Goal: Task Accomplishment & Management: Complete application form

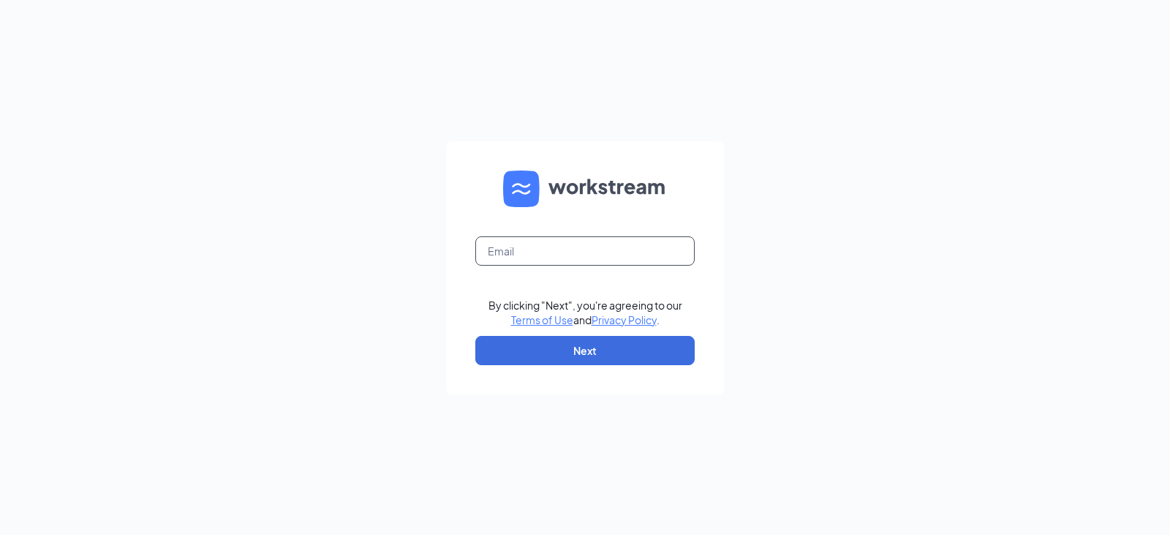
click at [538, 237] on input "text" at bounding box center [584, 250] width 219 height 29
type input "jj-0815@att.net"
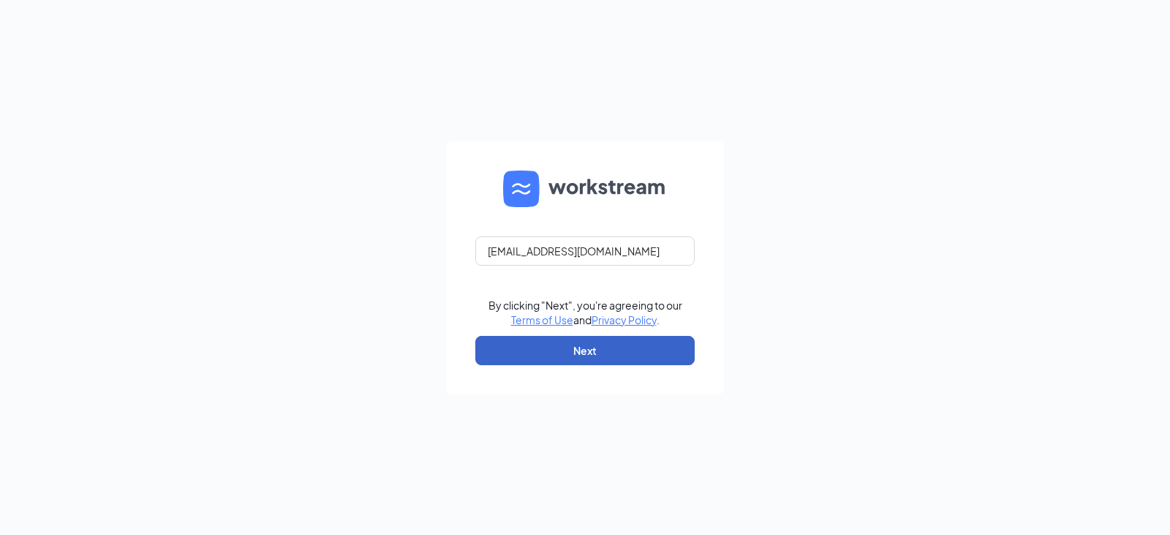
click at [542, 348] on button "Next" at bounding box center [584, 350] width 219 height 29
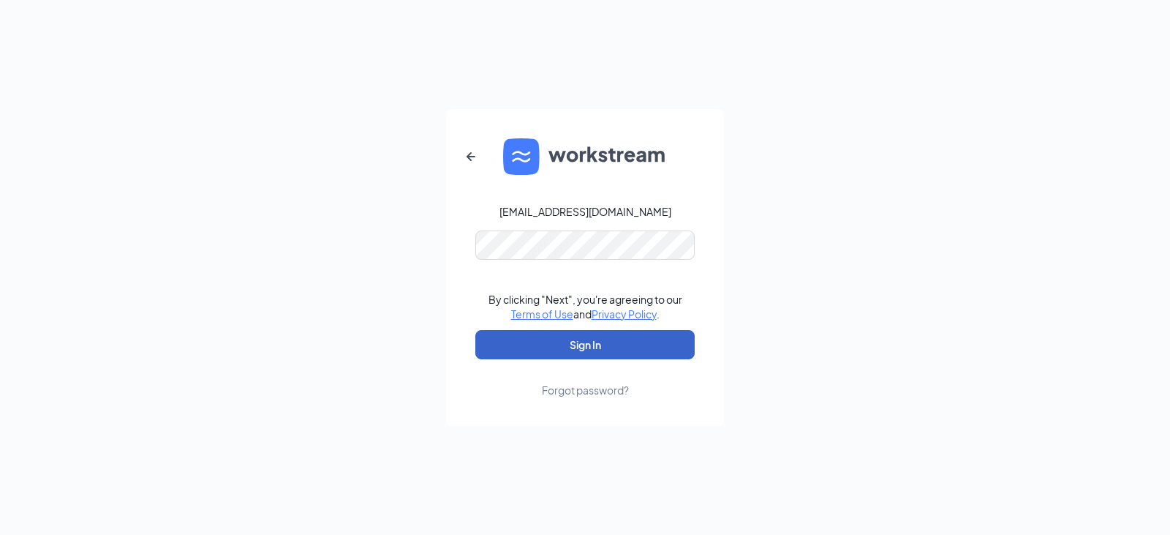
click at [573, 344] on button "Sign In" at bounding box center [584, 344] width 219 height 29
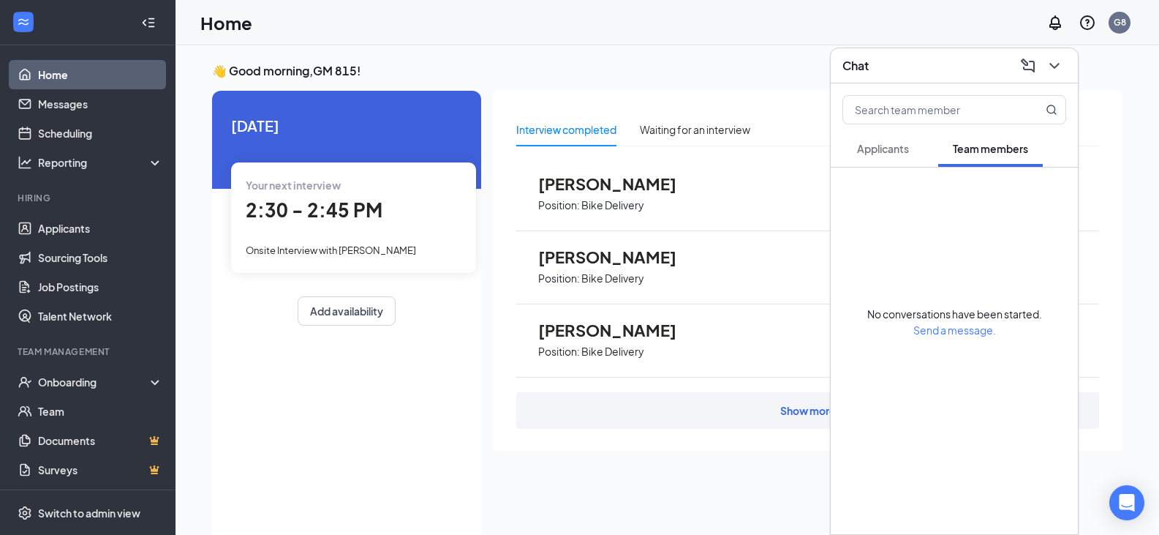
click at [355, 192] on div "Your next interview" at bounding box center [354, 185] width 216 height 16
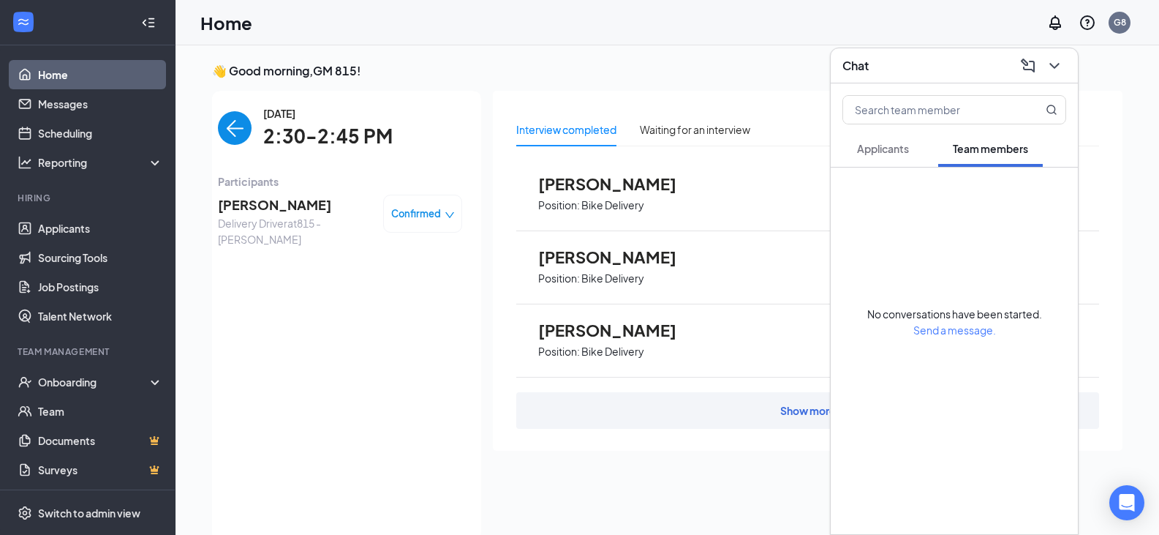
scroll to position [6, 0]
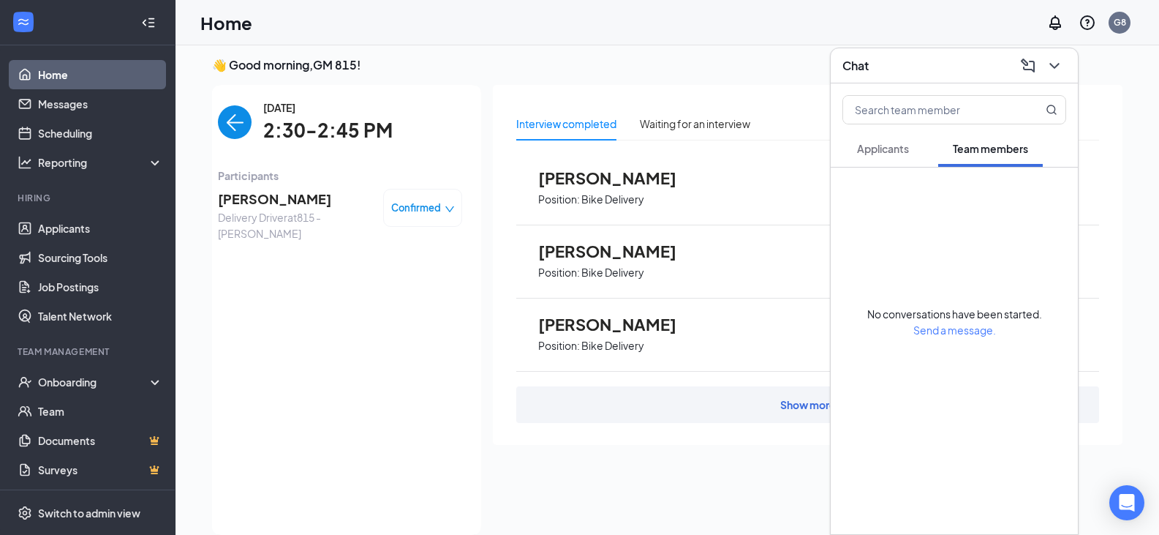
click at [393, 203] on span "Confirmed" at bounding box center [416, 207] width 50 height 15
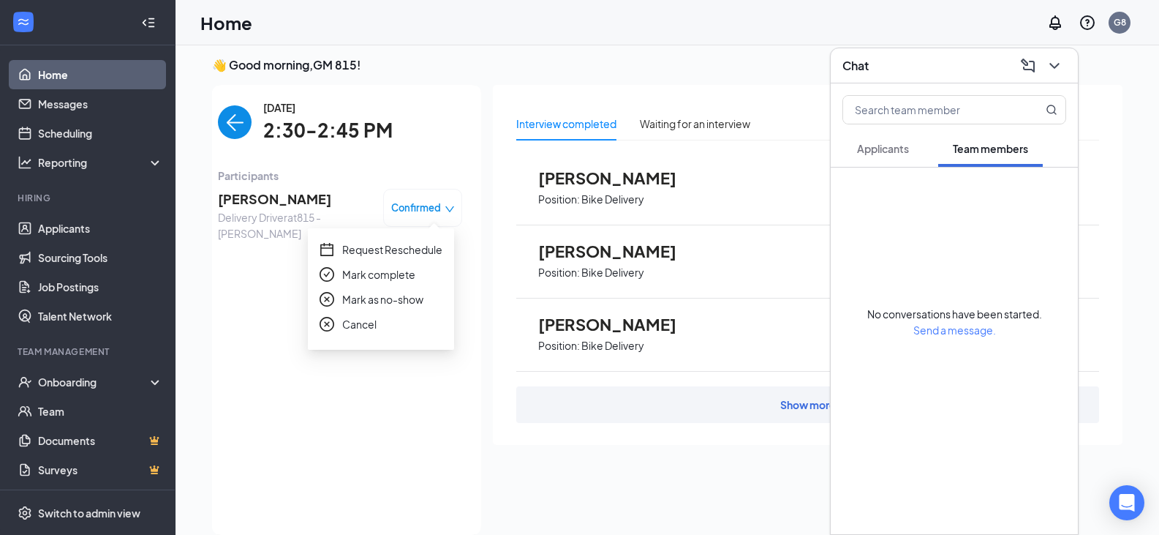
click at [381, 244] on span "Request Reschedule" at bounding box center [392, 249] width 100 height 16
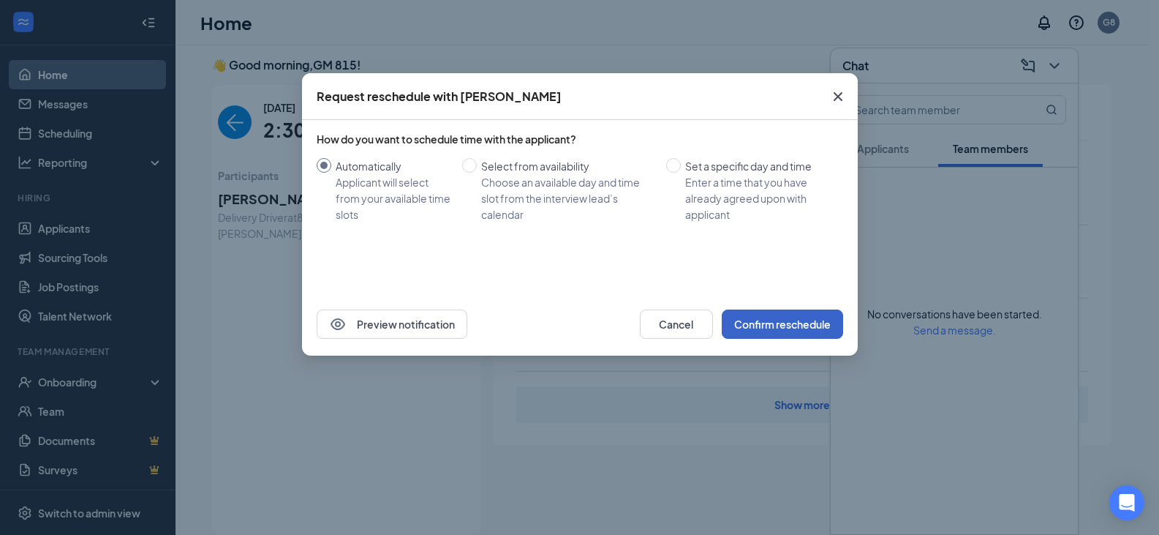
click at [793, 327] on button "Confirm reschedule" at bounding box center [782, 323] width 121 height 29
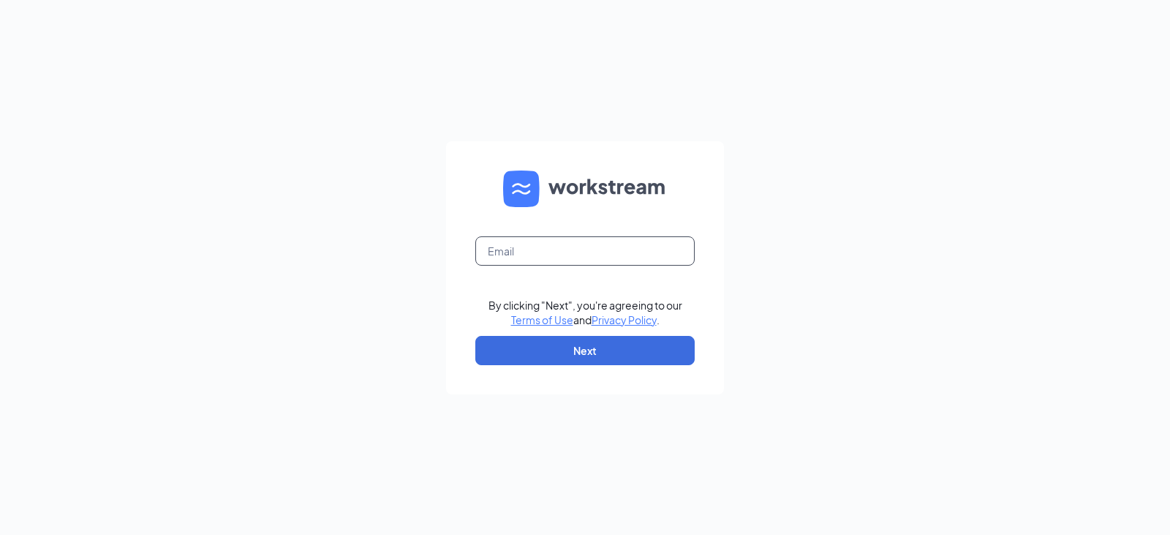
drag, startPoint x: 522, startPoint y: 258, endPoint x: 528, endPoint y: 265, distance: 9.4
click at [527, 265] on input "text" at bounding box center [584, 250] width 219 height 29
type input "jj-0815@att.net"
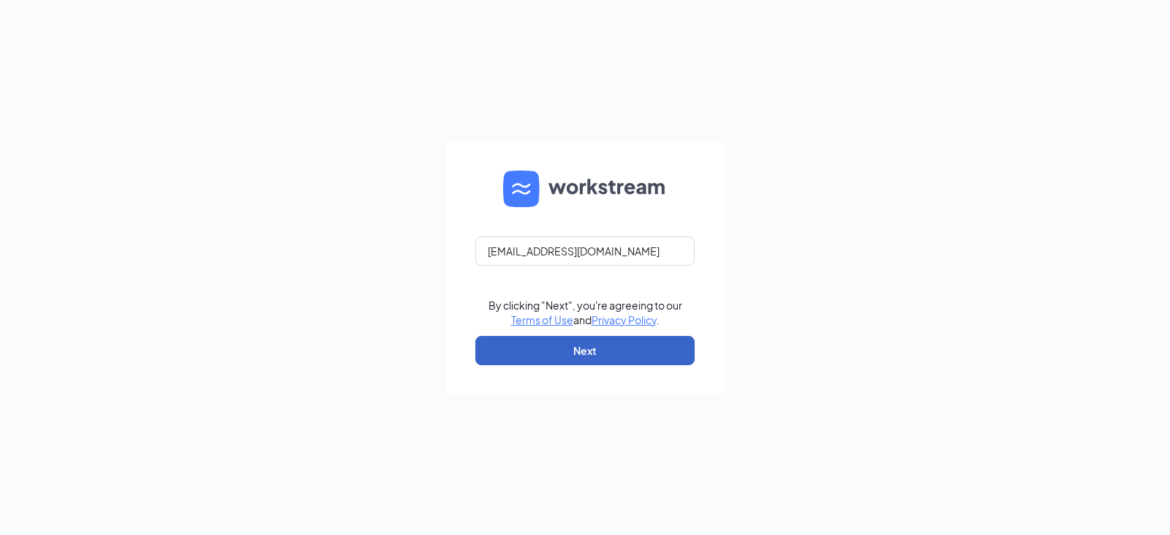
click at [623, 348] on button "Next" at bounding box center [584, 350] width 219 height 29
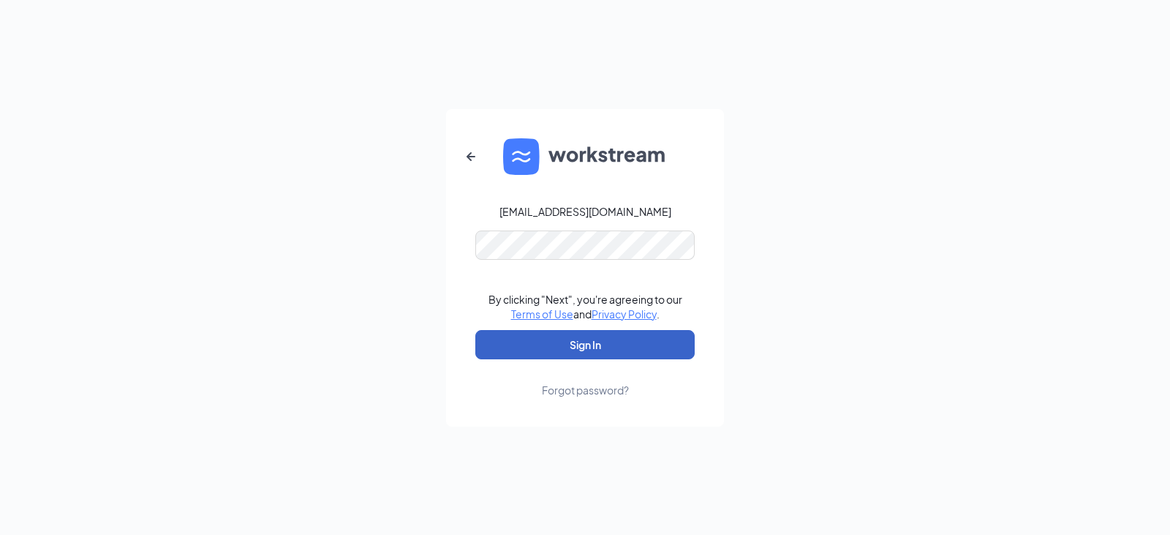
click at [613, 344] on button "Sign In" at bounding box center [584, 344] width 219 height 29
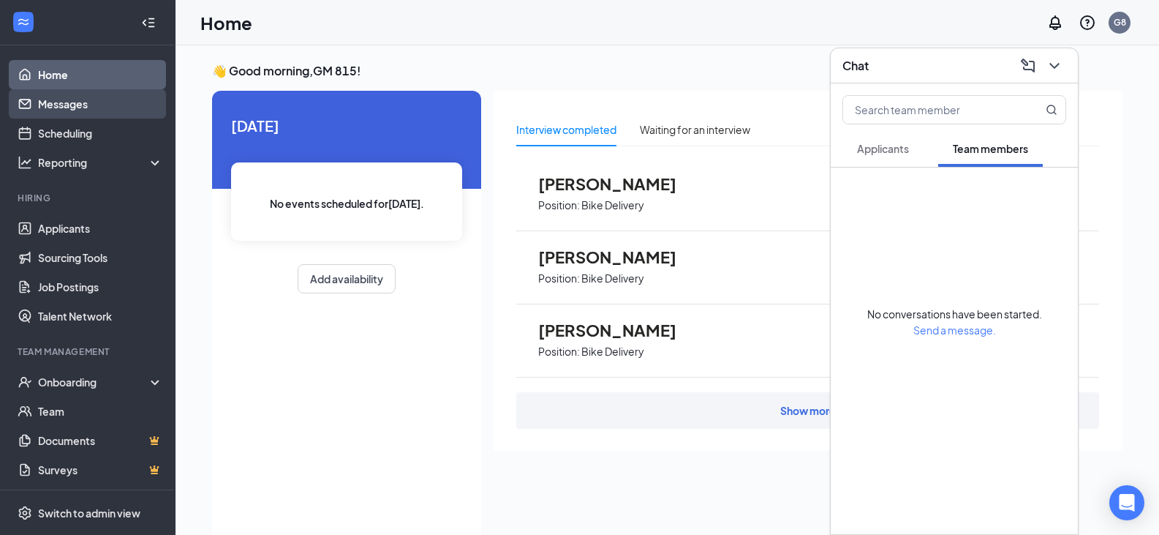
click at [70, 99] on link "Messages" at bounding box center [100, 103] width 125 height 29
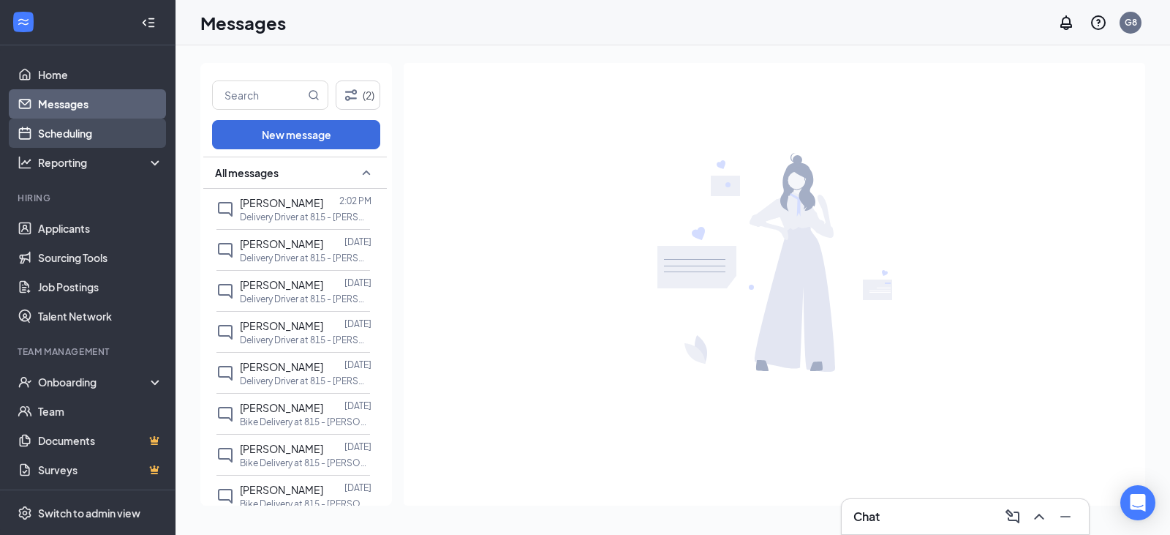
click at [69, 131] on link "Scheduling" at bounding box center [100, 132] width 125 height 29
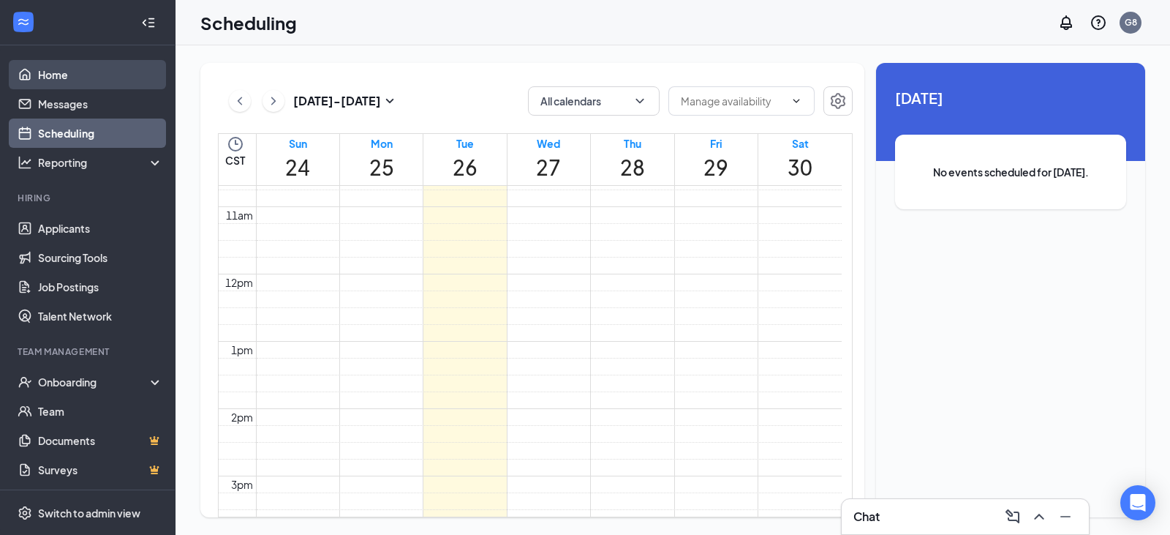
click at [68, 81] on link "Home" at bounding box center [100, 74] width 125 height 29
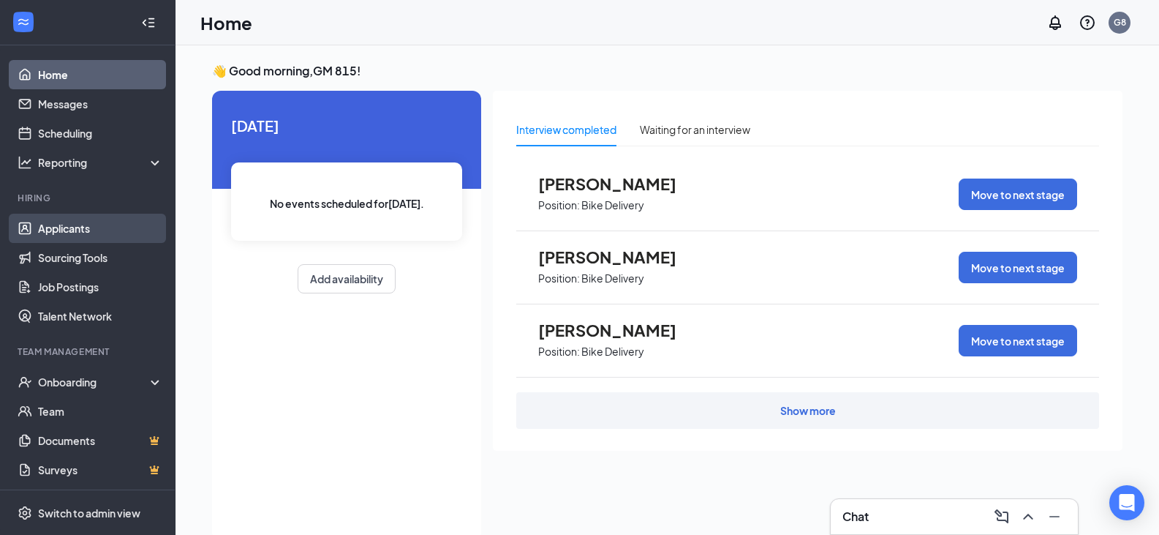
click at [72, 234] on link "Applicants" at bounding box center [100, 228] width 125 height 29
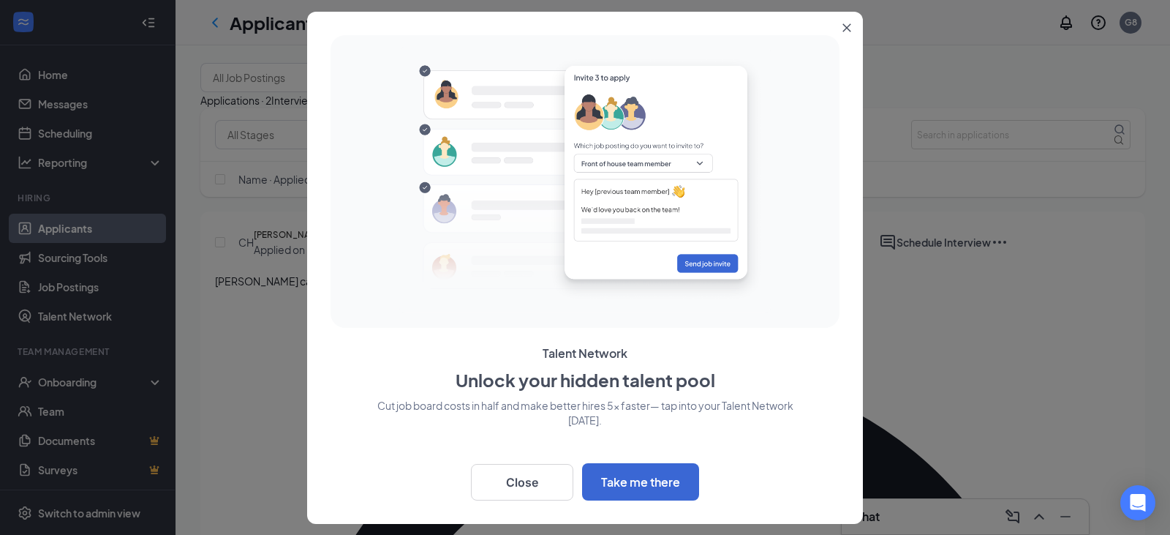
click at [844, 24] on icon "Close" at bounding box center [847, 27] width 8 height 8
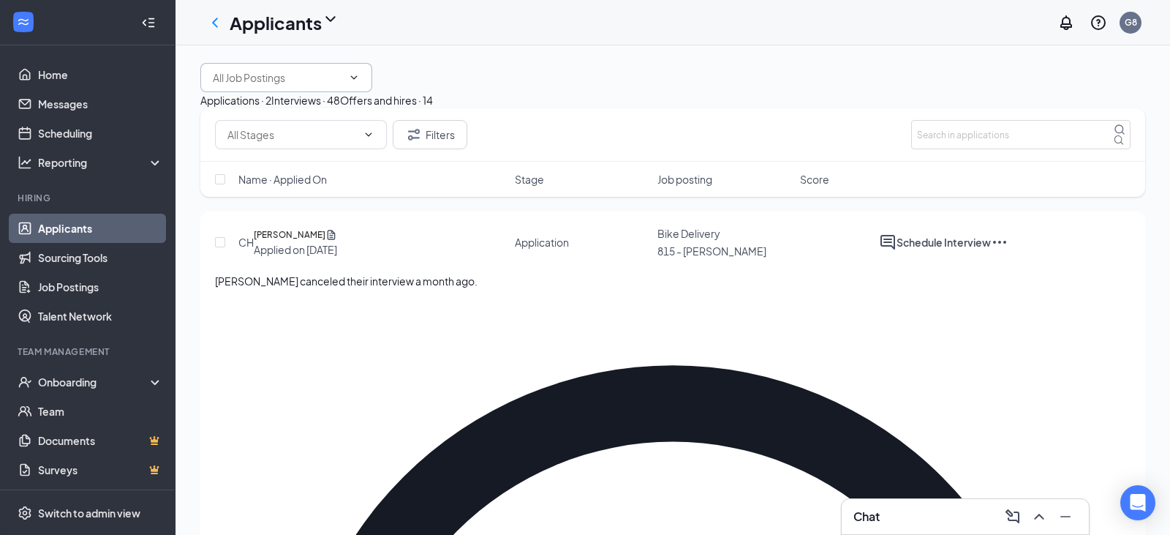
click at [266, 86] on input "text" at bounding box center [277, 77] width 129 height 16
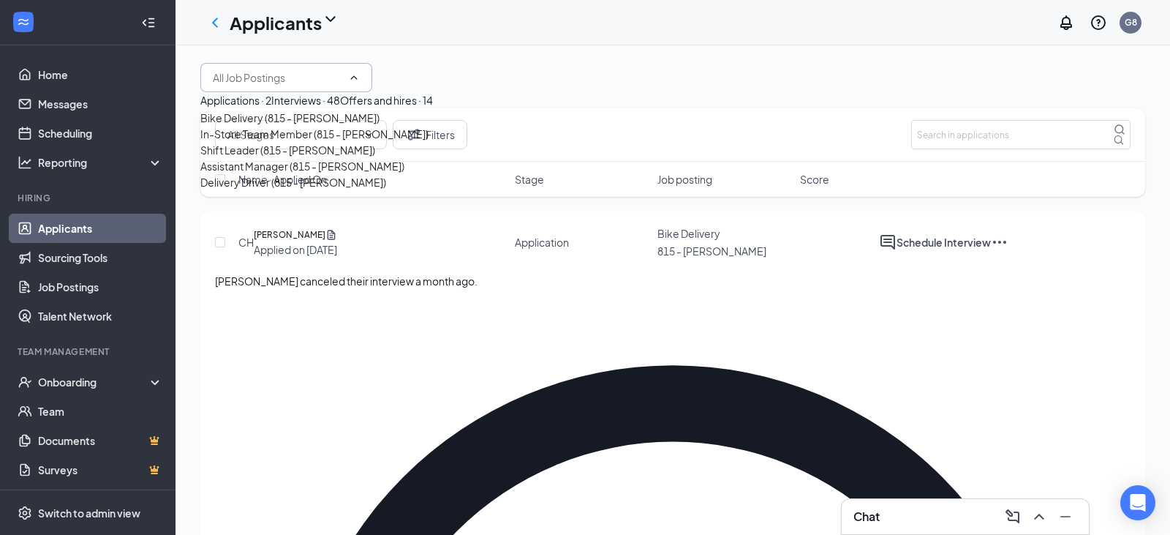
click at [277, 142] on div "In-Store Team Member (815 - [PERSON_NAME])" at bounding box center [314, 134] width 228 height 16
type input "In-Store Team Member (815 - [PERSON_NAME])"
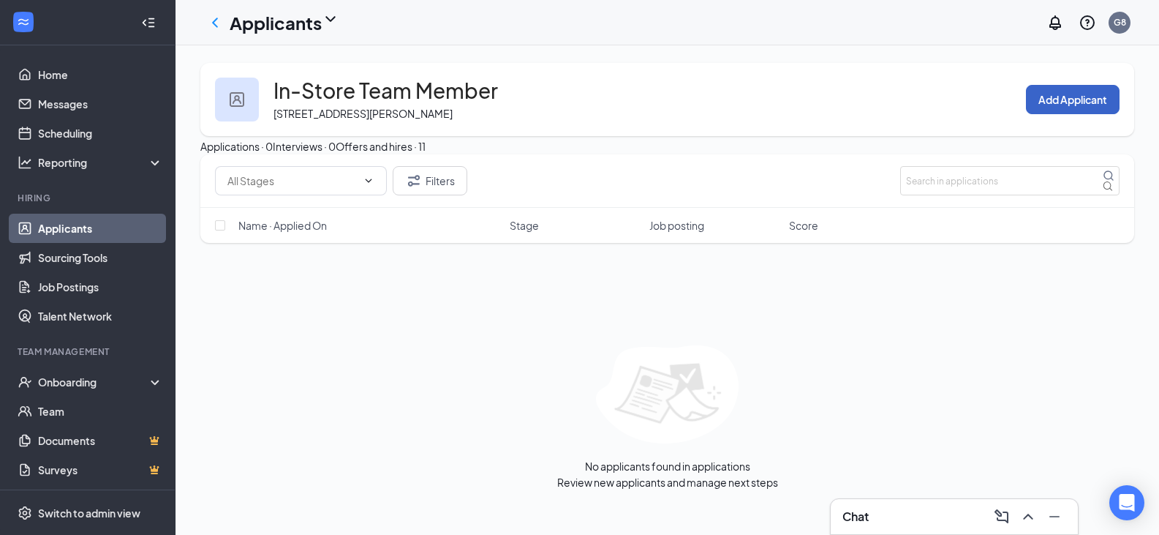
click at [1096, 96] on button "Add Applicant" at bounding box center [1073, 99] width 94 height 29
type input "[PERSON_NAME]"
type input "Gavia"
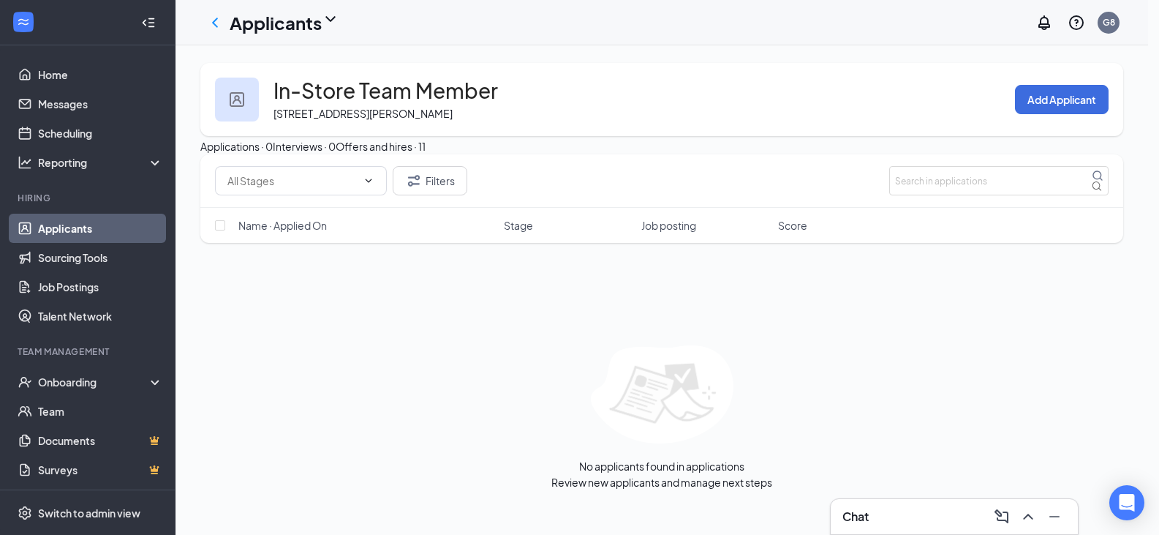
type input "Sgavia329@gmail.com"
type input "3124144794"
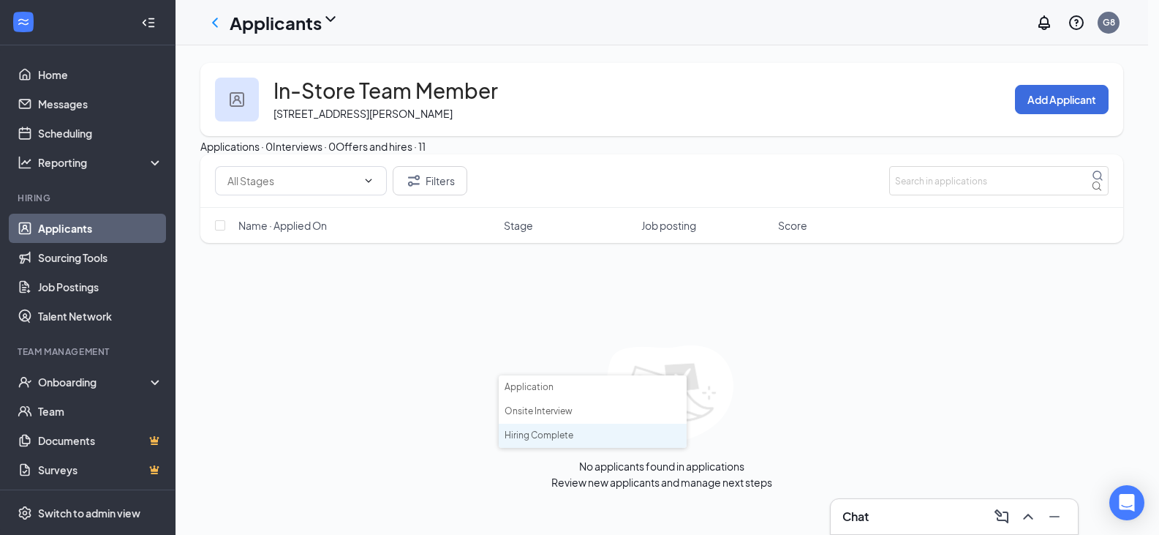
click at [580, 432] on li "Hiring Complete" at bounding box center [593, 435] width 188 height 24
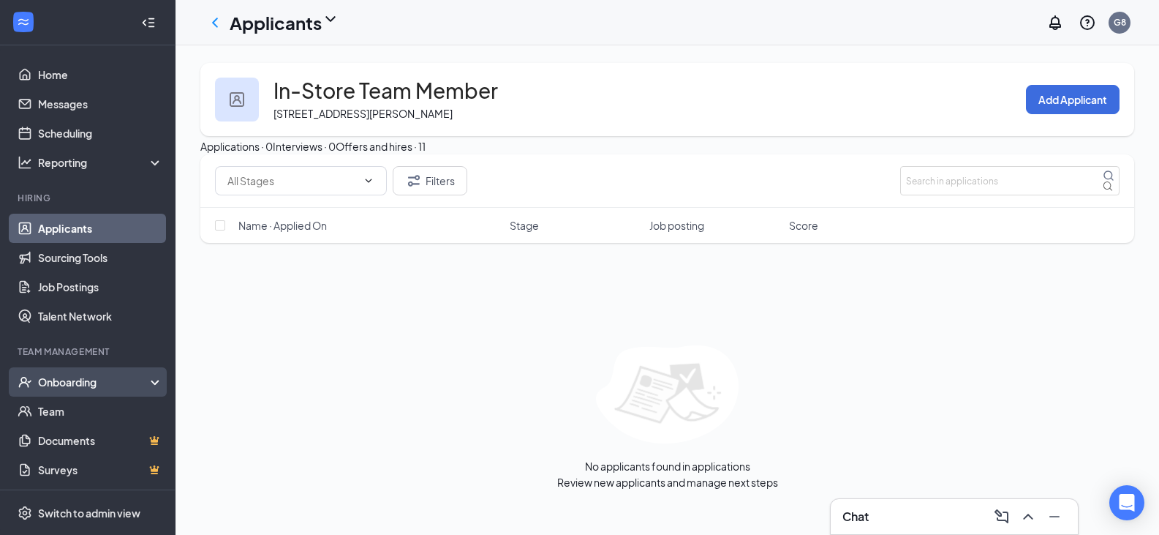
click at [90, 379] on div "Onboarding" at bounding box center [94, 381] width 113 height 15
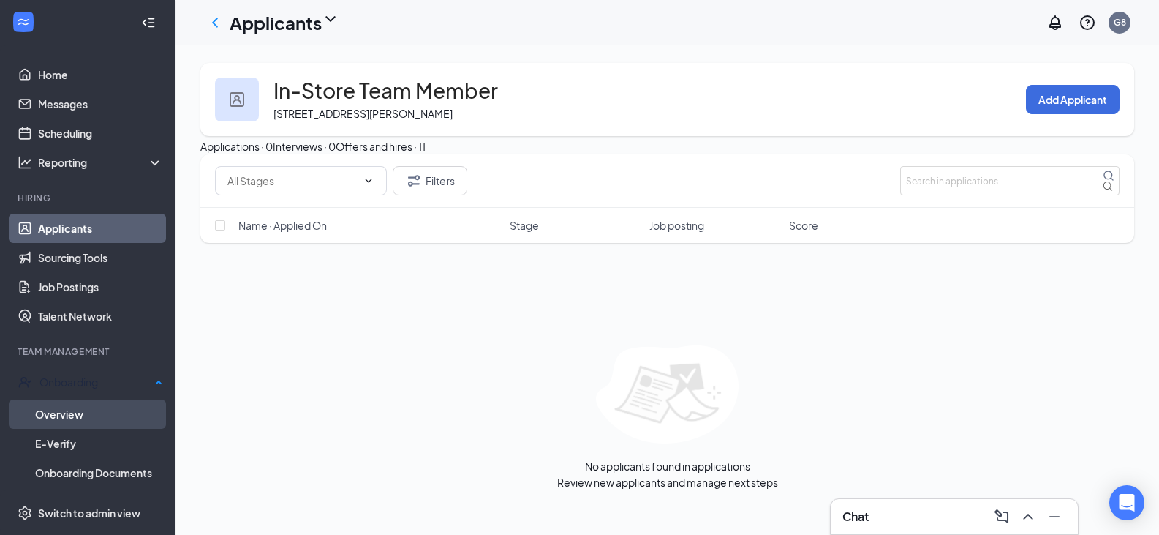
click at [82, 419] on link "Overview" at bounding box center [99, 413] width 128 height 29
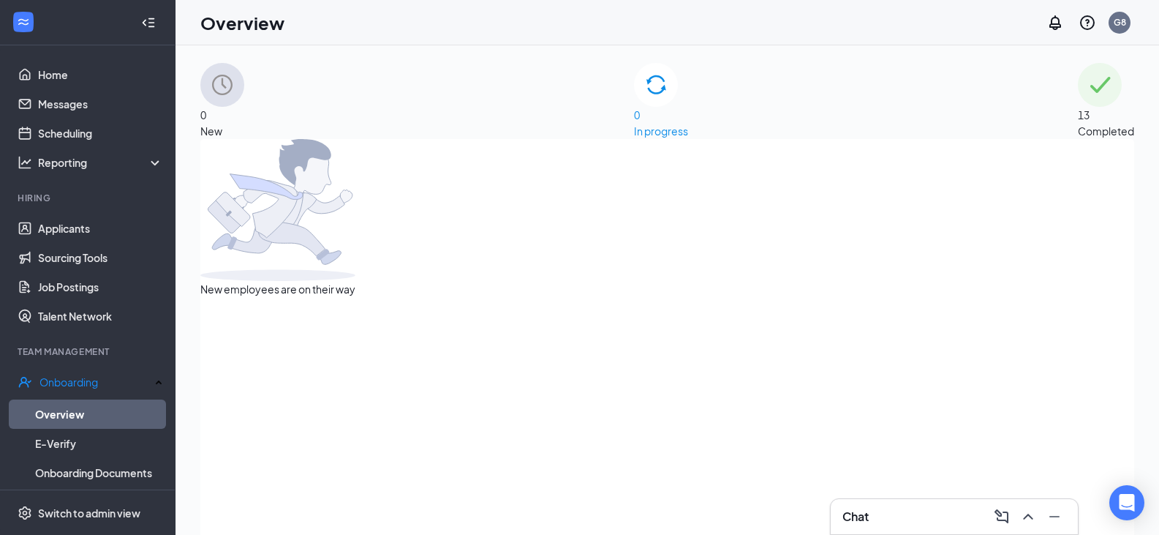
click at [686, 112] on div "0 In progress" at bounding box center [661, 101] width 54 height 76
click at [688, 112] on div "0 In progress" at bounding box center [661, 101] width 54 height 76
click at [244, 107] on span "0" at bounding box center [222, 115] width 44 height 16
click at [662, 109] on span "0" at bounding box center [661, 115] width 54 height 16
click at [244, 107] on span "0" at bounding box center [222, 115] width 44 height 16
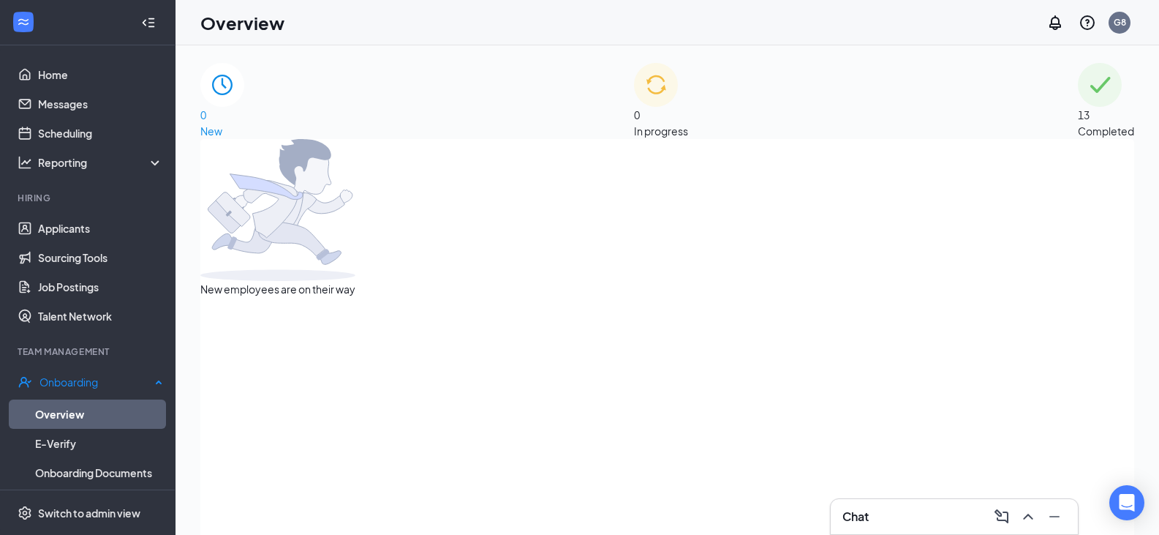
click at [58, 404] on link "Overview" at bounding box center [99, 413] width 128 height 29
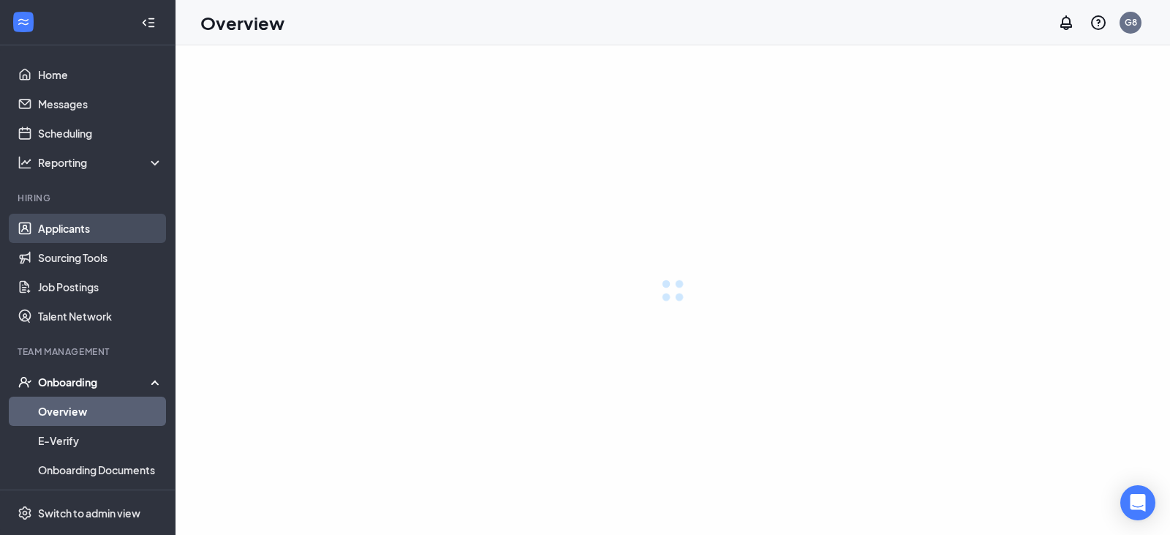
click at [68, 223] on link "Applicants" at bounding box center [100, 228] width 125 height 29
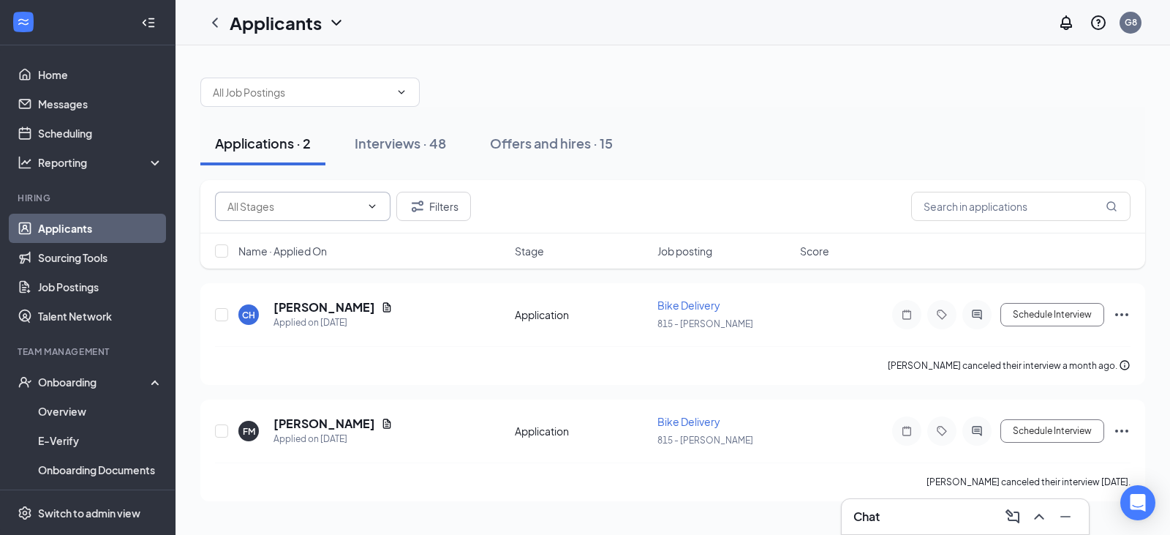
click at [260, 202] on input "text" at bounding box center [293, 206] width 133 height 16
click at [268, 235] on div "Application (101)" at bounding box center [266, 241] width 79 height 16
type input "Application (101)"
click at [358, 99] on input "text" at bounding box center [301, 92] width 177 height 16
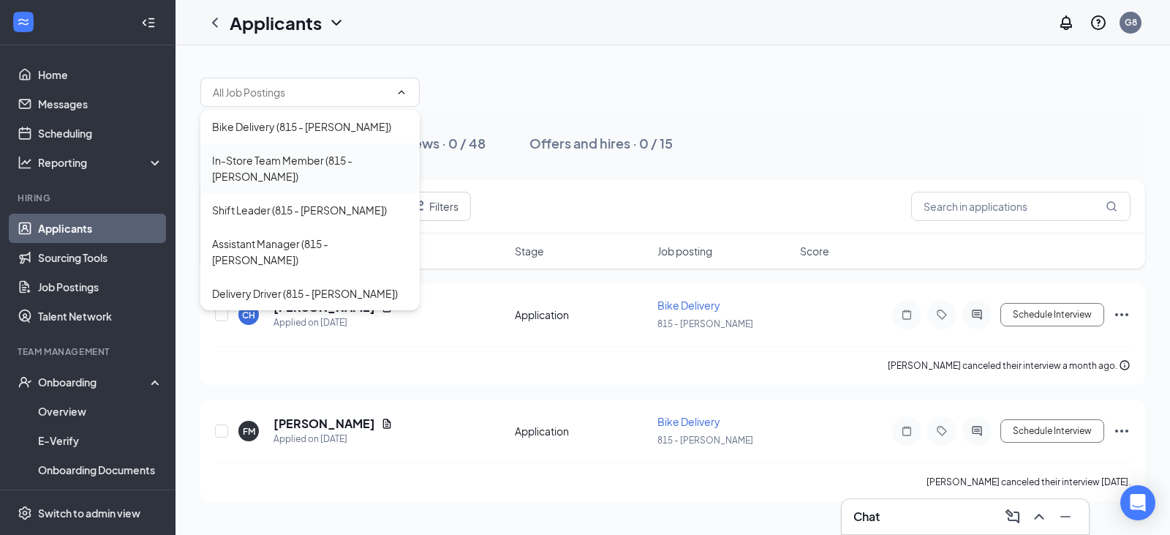
click at [348, 156] on div "In-Store Team Member (815 - [PERSON_NAME])" at bounding box center [310, 168] width 196 height 32
type input "In-Store Team Member (815 - [PERSON_NAME])"
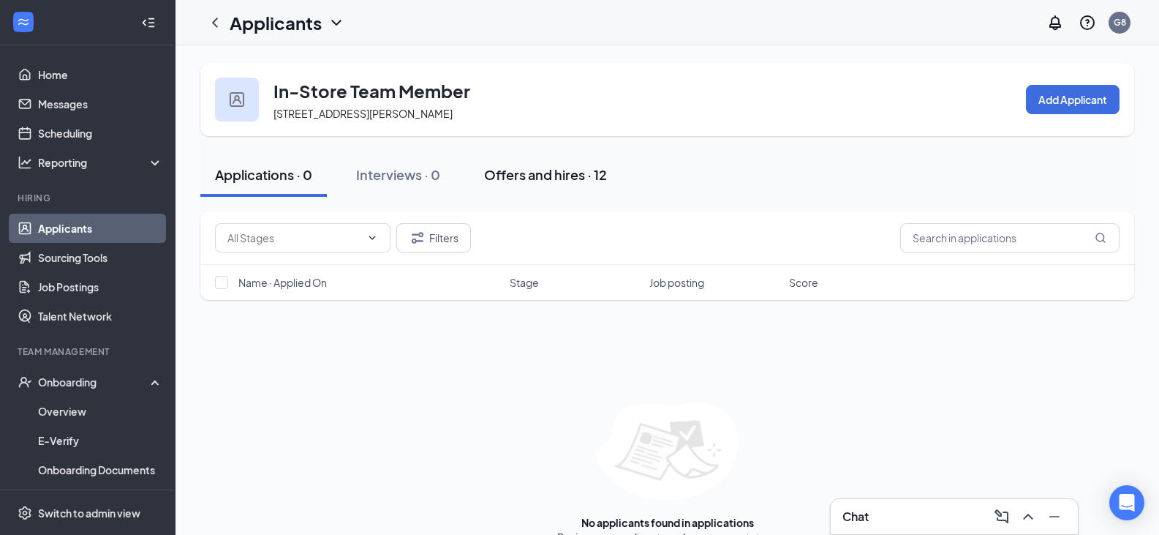
click at [536, 175] on div "Offers and hires · 12" at bounding box center [545, 174] width 123 height 18
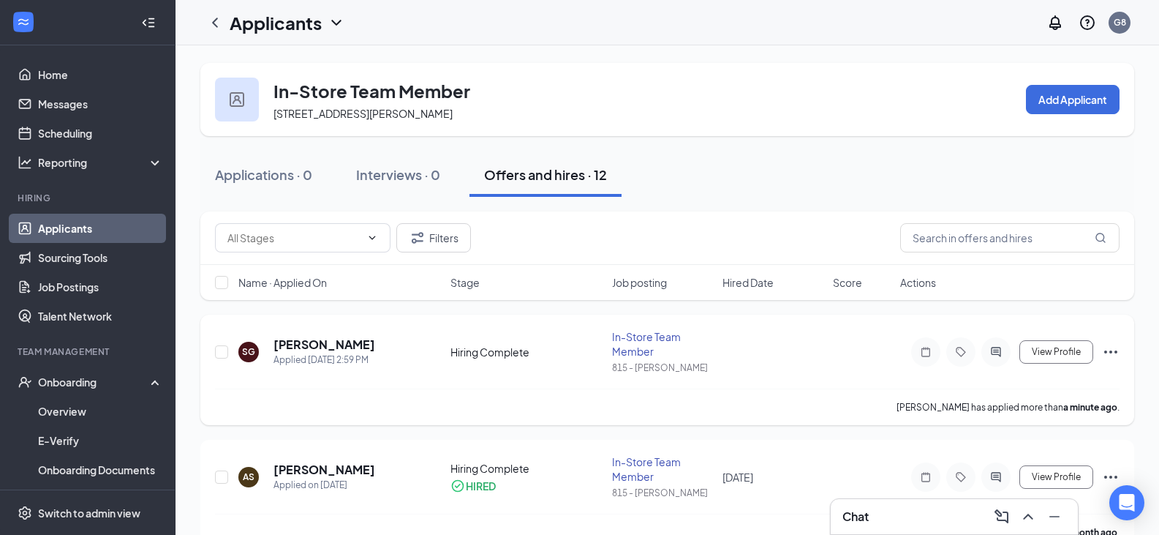
click at [1110, 350] on icon "Ellipses" at bounding box center [1110, 351] width 13 height 3
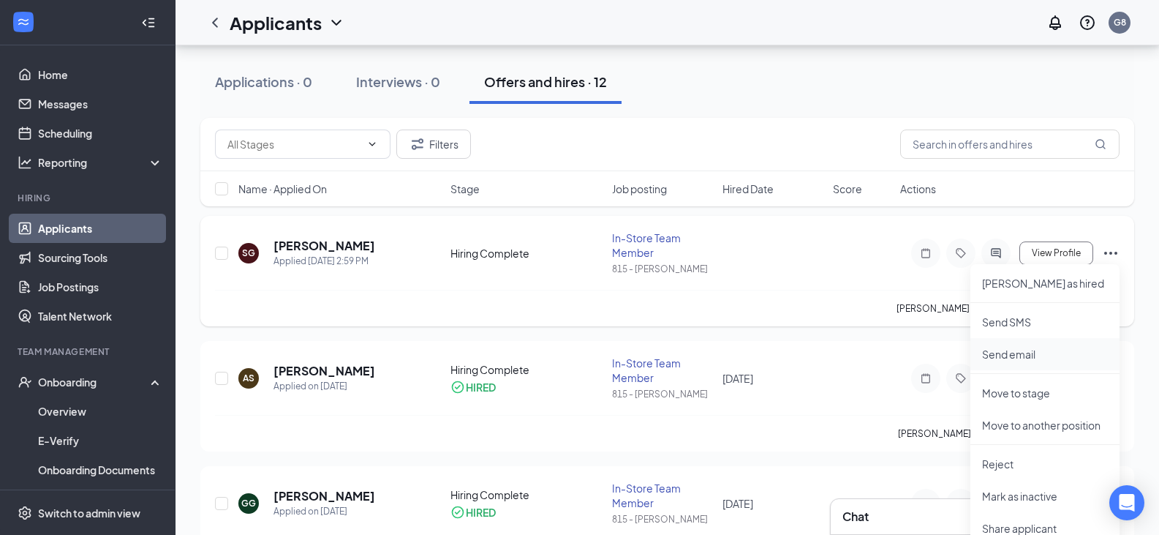
scroll to position [146, 0]
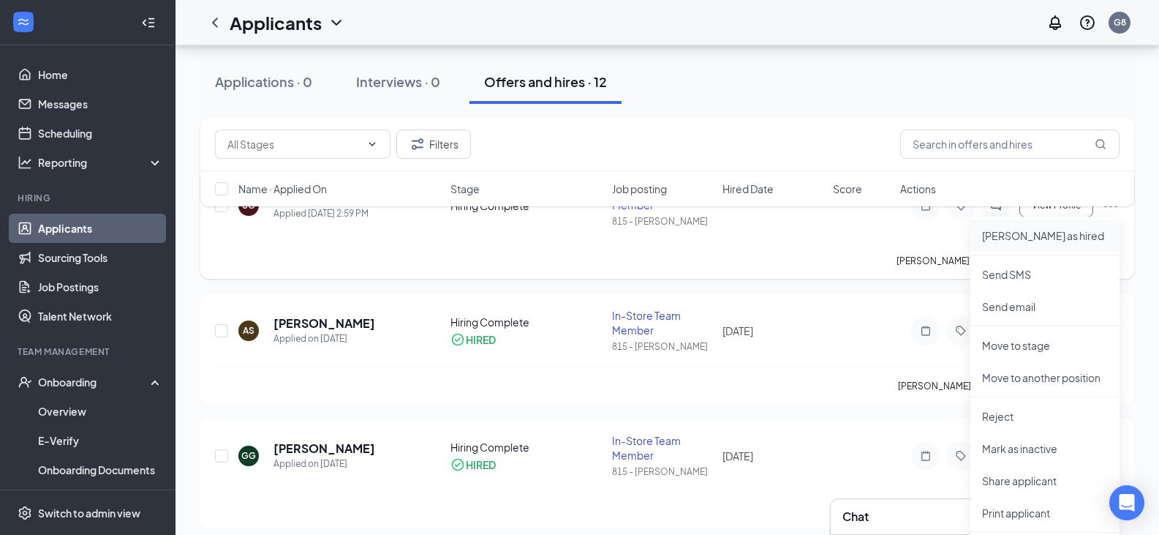
click at [1025, 235] on p "[PERSON_NAME] as hired" at bounding box center [1045, 235] width 126 height 15
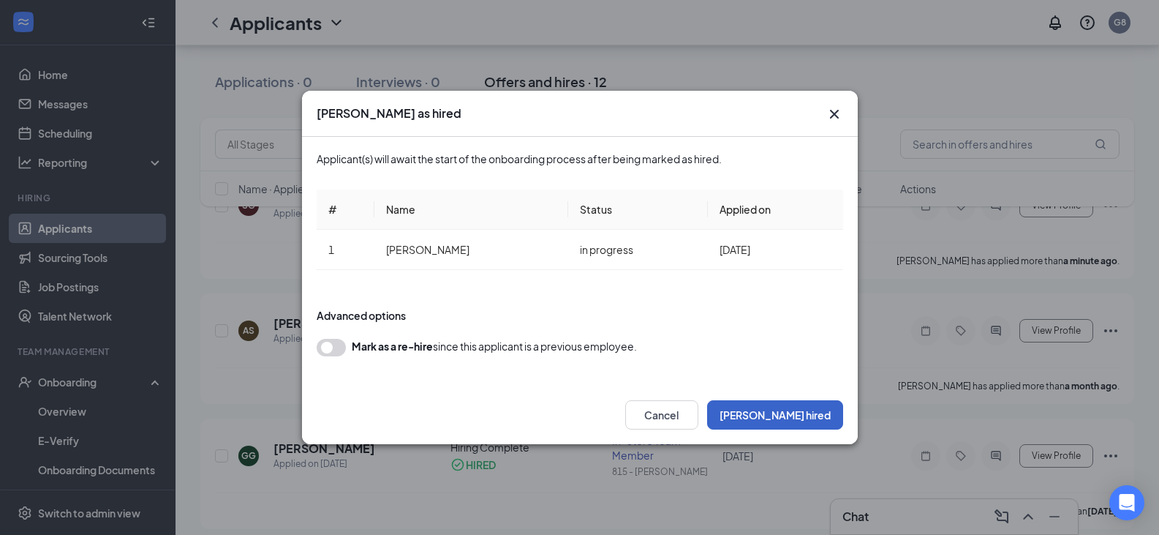
click at [807, 415] on button "[PERSON_NAME] hired" at bounding box center [775, 414] width 136 height 29
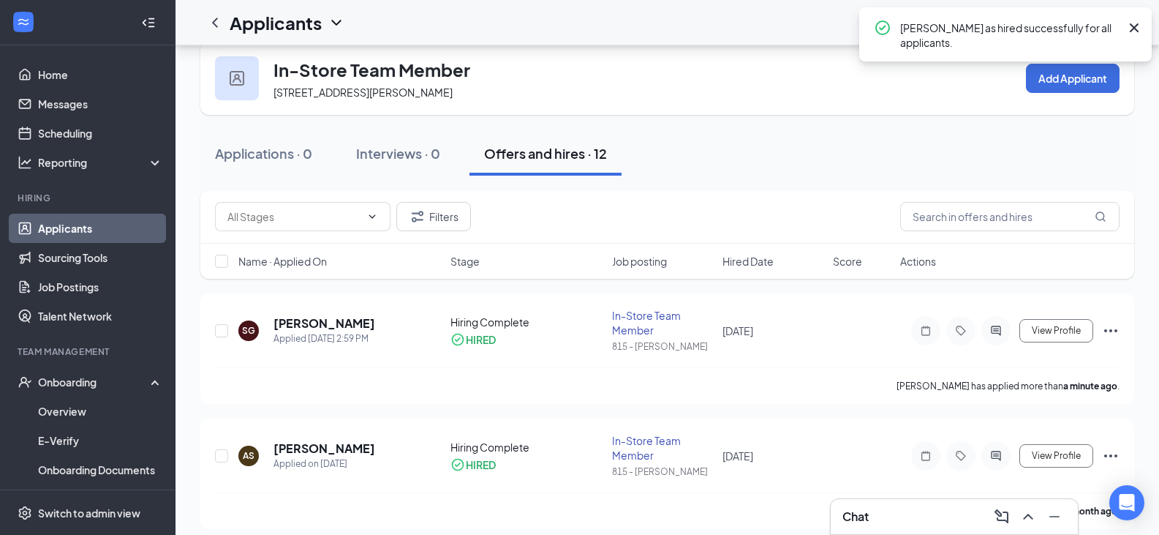
scroll to position [0, 0]
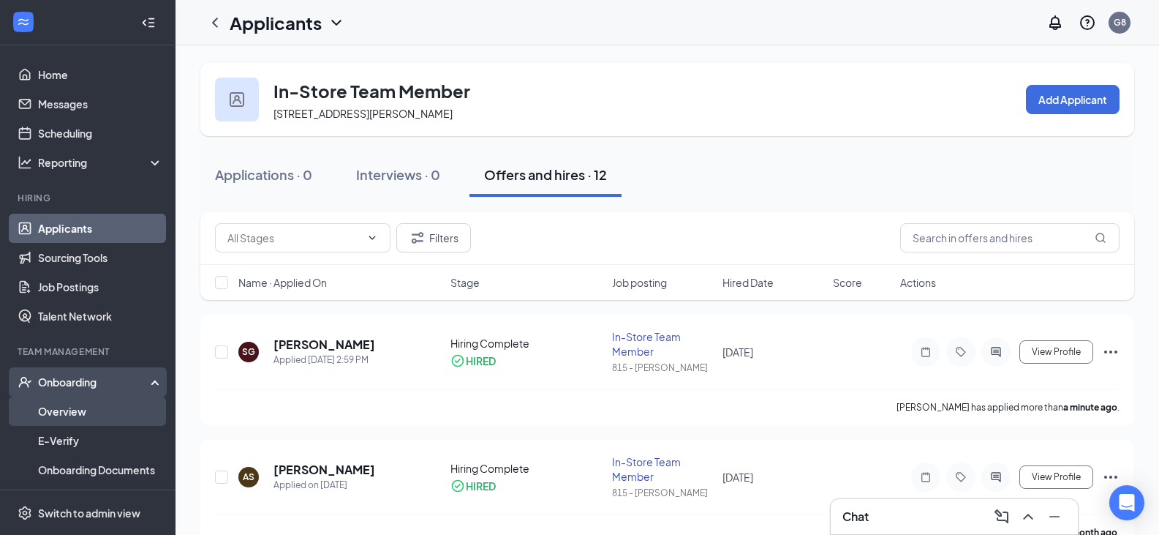
click at [59, 411] on link "Overview" at bounding box center [100, 410] width 125 height 29
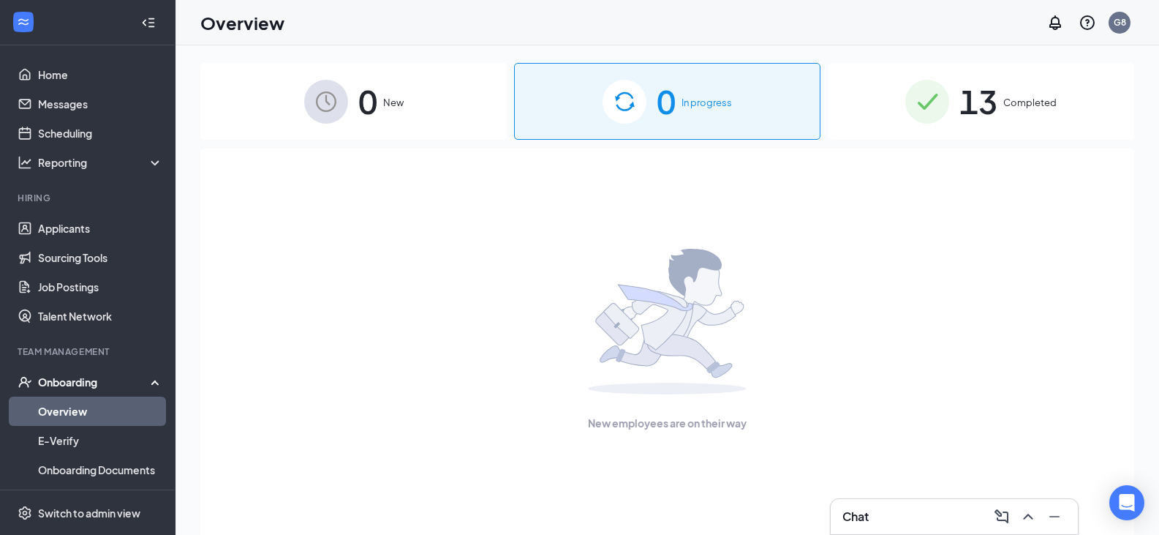
click at [53, 382] on div "Onboarding" at bounding box center [94, 381] width 113 height 15
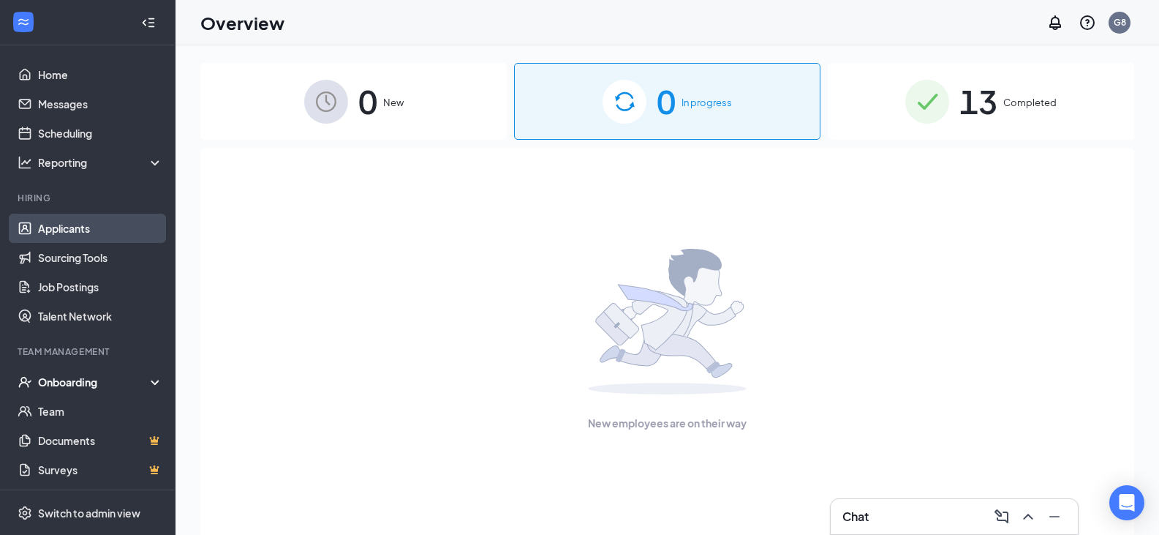
click at [78, 222] on link "Applicants" at bounding box center [100, 228] width 125 height 29
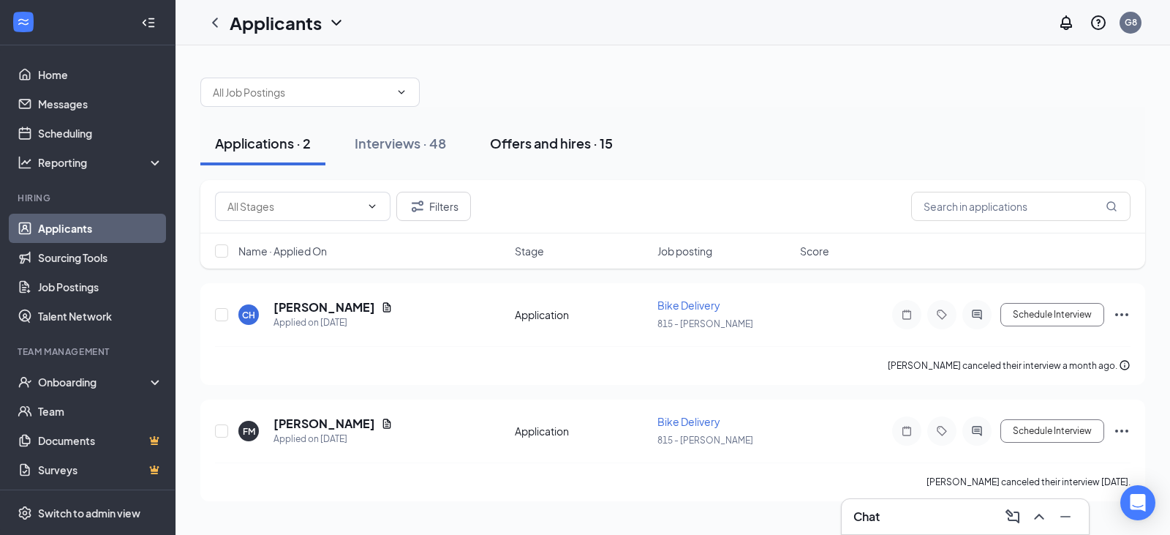
click at [549, 143] on div "Offers and hires · 15" at bounding box center [551, 143] width 123 height 18
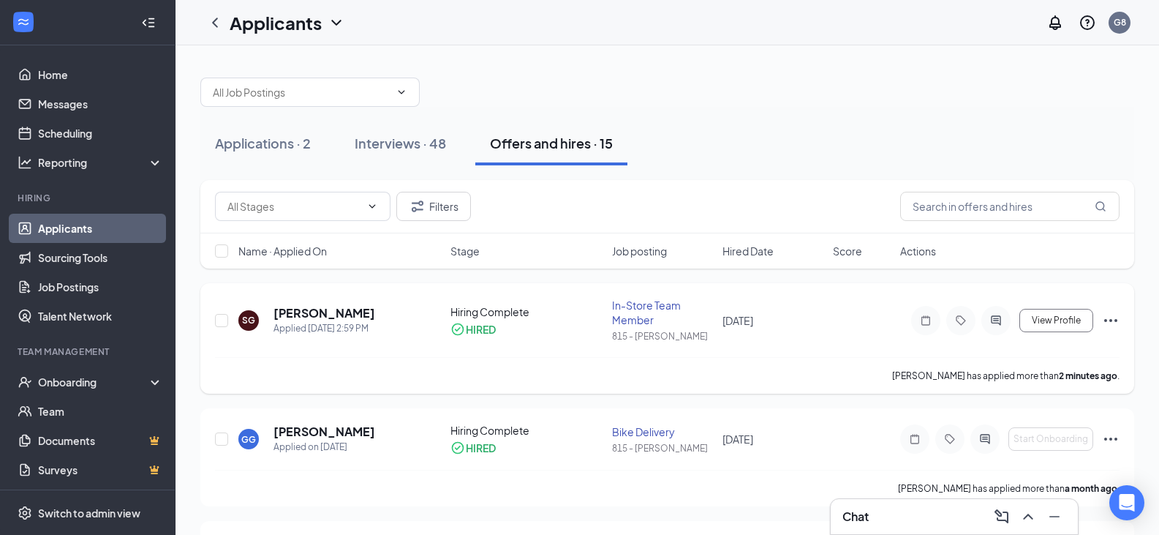
click at [1105, 314] on icon "Ellipses" at bounding box center [1111, 321] width 18 height 18
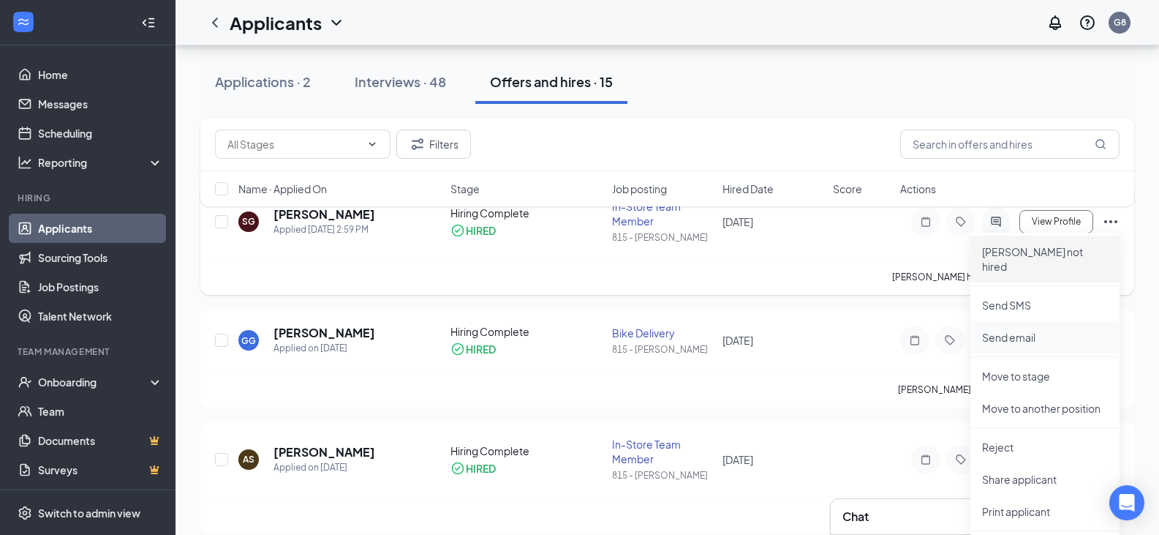
scroll to position [73, 0]
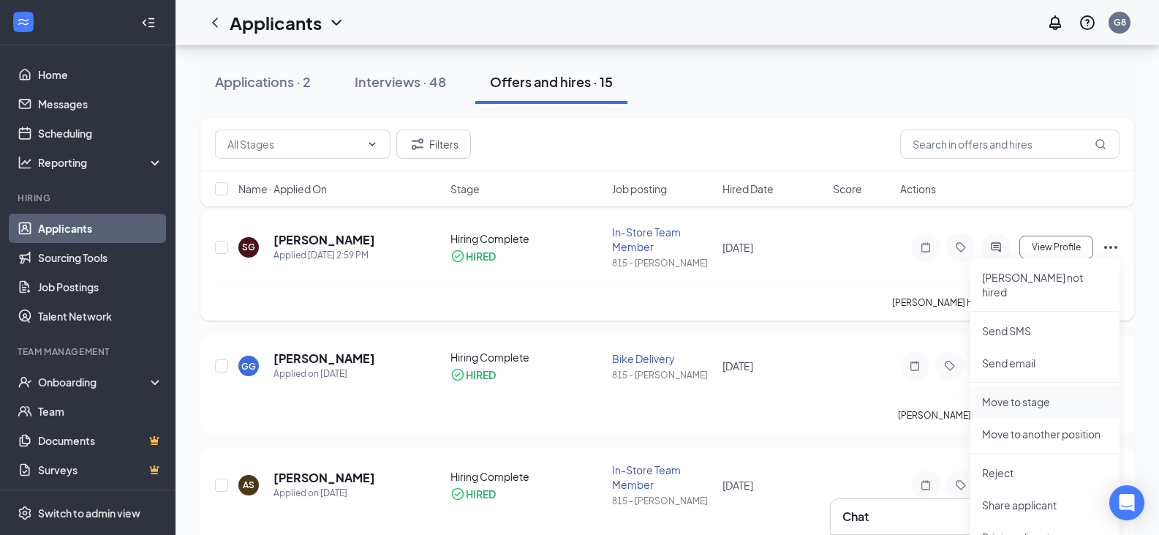
click at [1054, 394] on p "Move to stage" at bounding box center [1045, 401] width 126 height 15
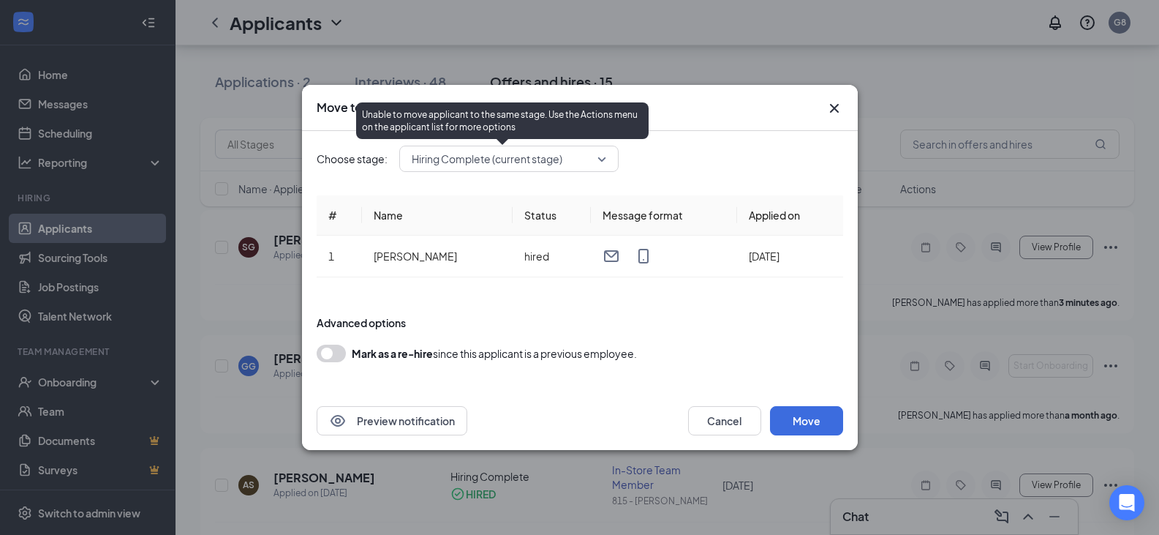
click at [514, 157] on span "Hiring Complete (current stage)" at bounding box center [487, 159] width 151 height 22
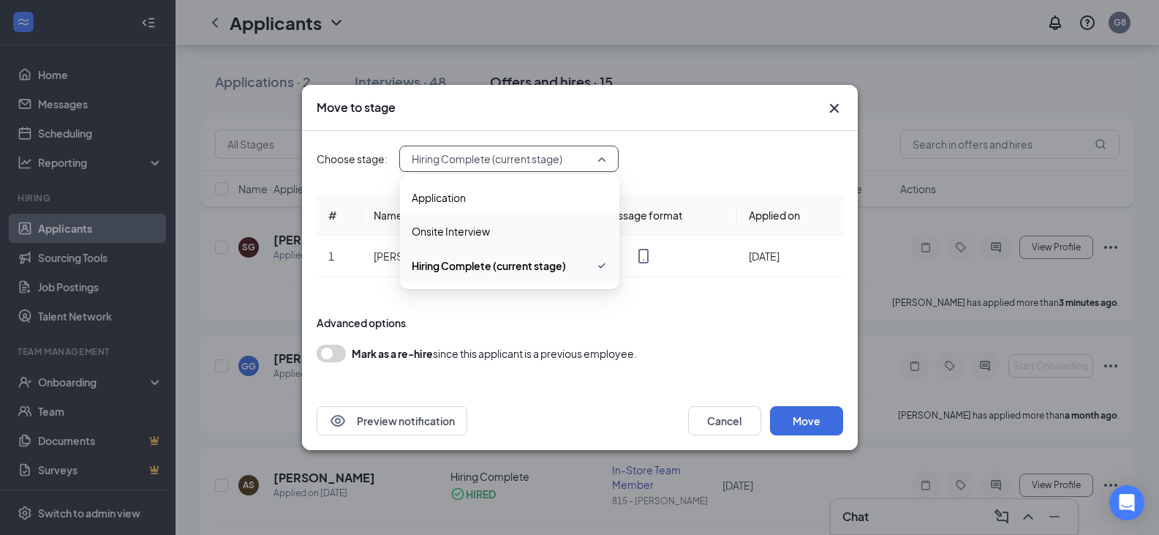
click at [836, 107] on icon "Cross" at bounding box center [835, 108] width 18 height 18
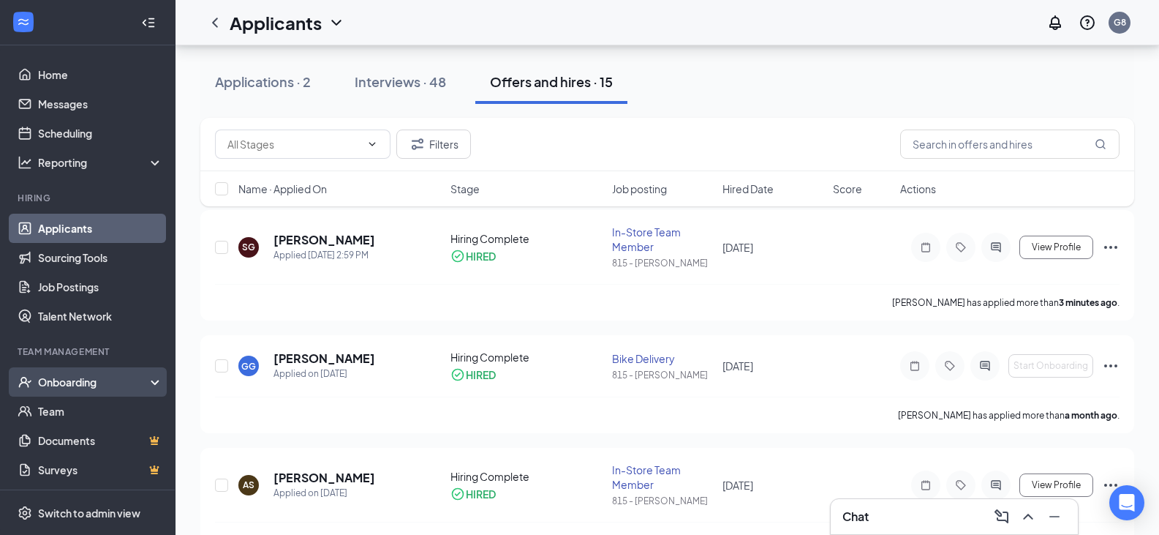
click at [71, 378] on div "Onboarding" at bounding box center [94, 381] width 113 height 15
click at [77, 409] on link "Overview" at bounding box center [100, 410] width 125 height 29
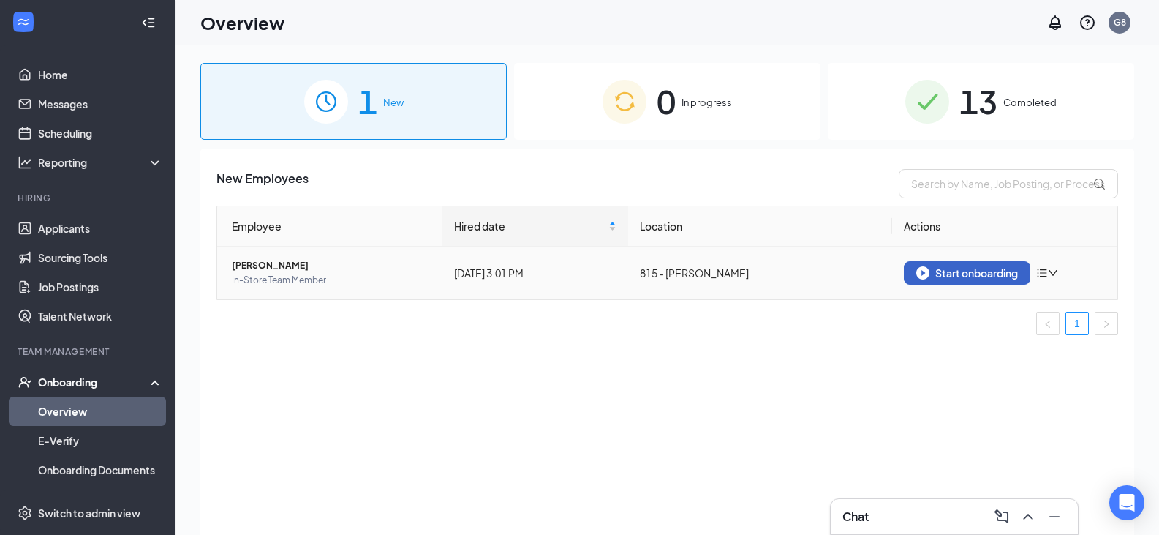
click at [1000, 268] on div "Start onboarding" at bounding box center [967, 272] width 102 height 13
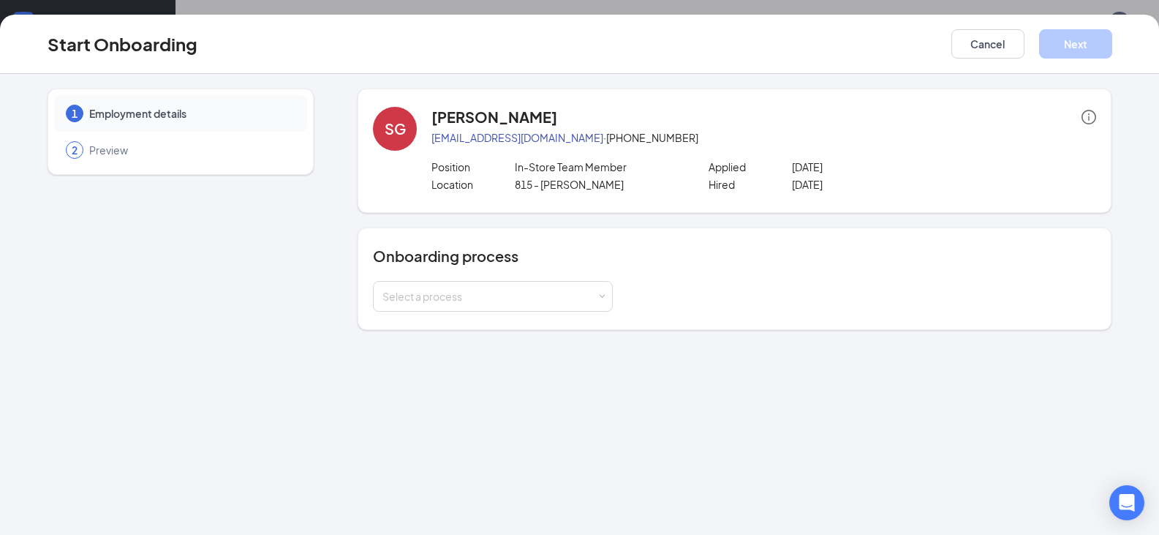
scroll to position [66, 0]
click at [484, 302] on div "Select a process" at bounding box center [489, 296] width 214 height 15
click at [313, 268] on div "1 Employment details 2 Preview" at bounding box center [181, 208] width 266 height 241
click at [989, 47] on button "Cancel" at bounding box center [987, 43] width 73 height 29
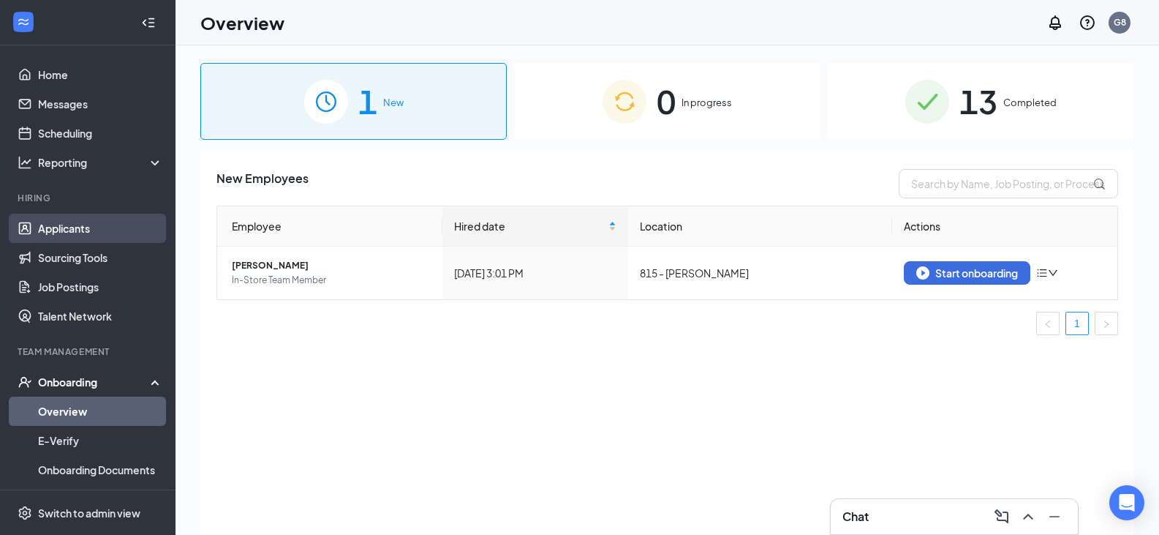
drag, startPoint x: 87, startPoint y: 227, endPoint x: 102, endPoint y: 219, distance: 17.1
click at [87, 227] on link "Applicants" at bounding box center [100, 228] width 125 height 29
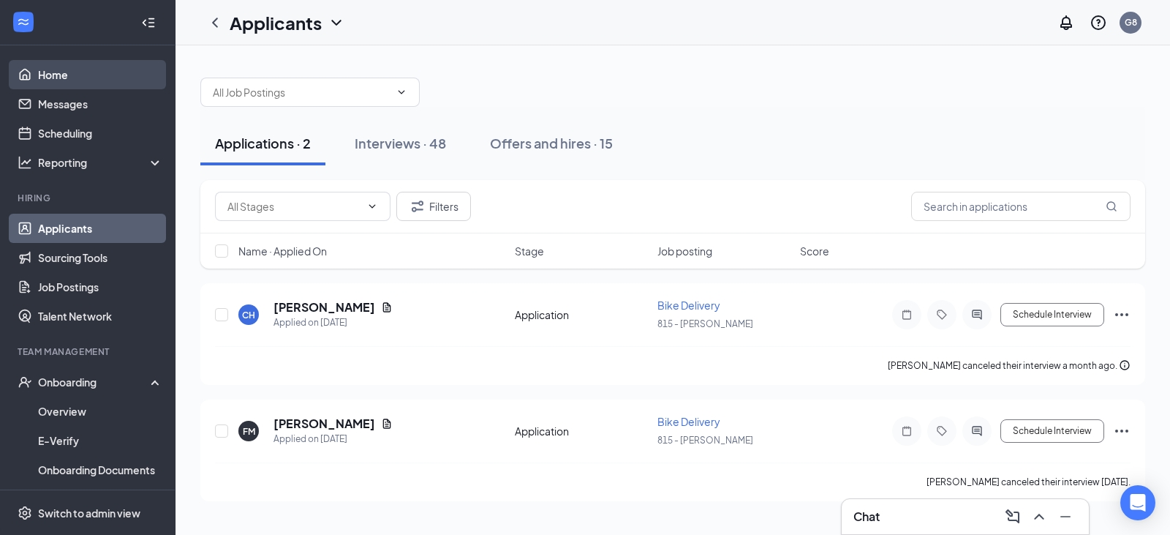
click at [62, 80] on link "Home" at bounding box center [100, 74] width 125 height 29
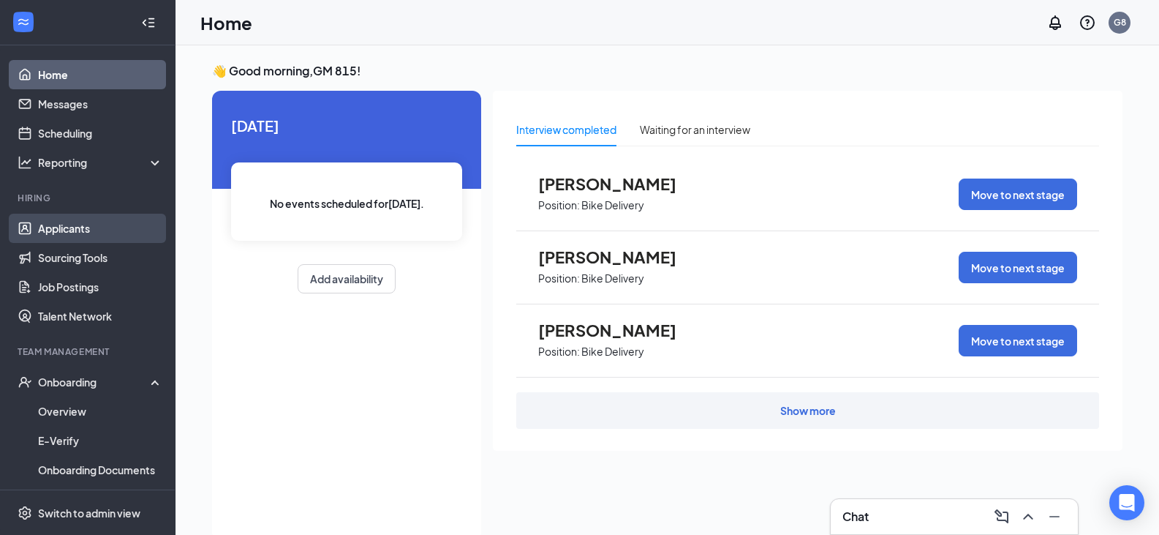
click at [48, 228] on link "Applicants" at bounding box center [100, 228] width 125 height 29
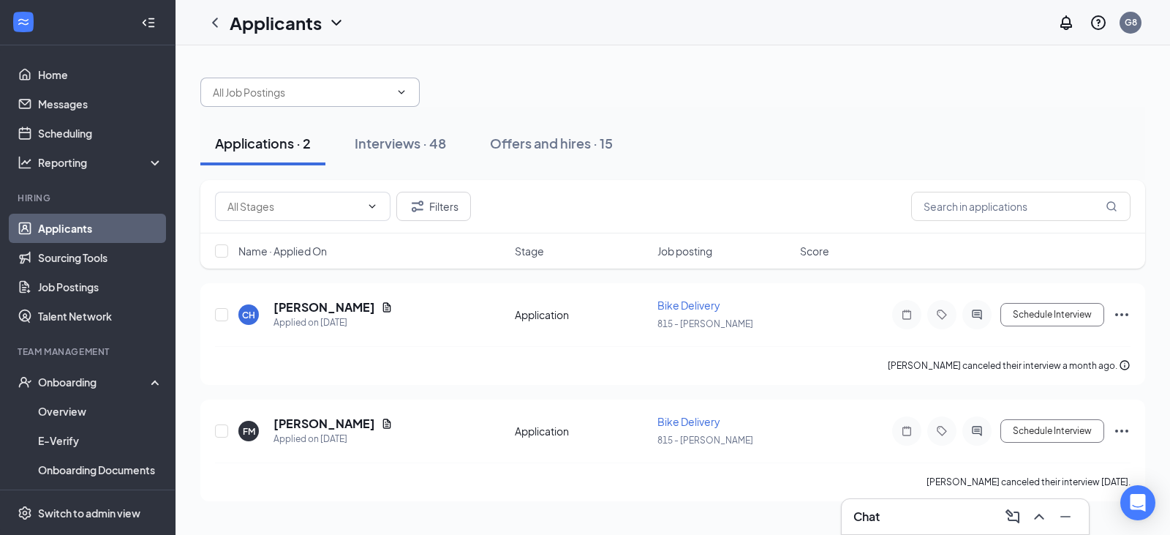
click at [254, 99] on input "text" at bounding box center [301, 92] width 177 height 16
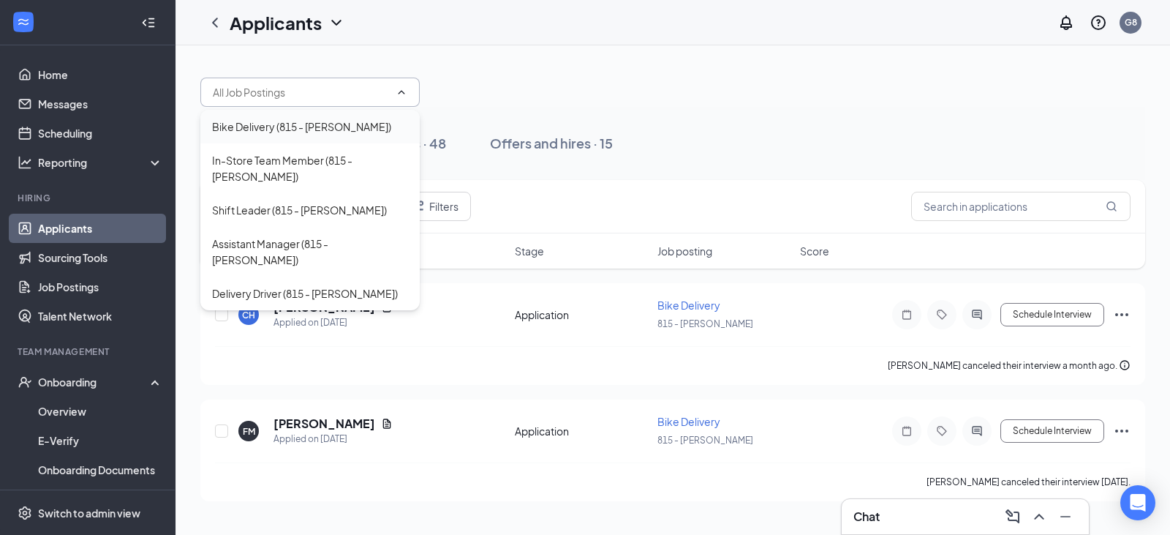
click at [285, 131] on div "Bike Delivery (815 - [PERSON_NAME])" at bounding box center [301, 126] width 179 height 16
type input "Bike Delivery (815 - [PERSON_NAME])"
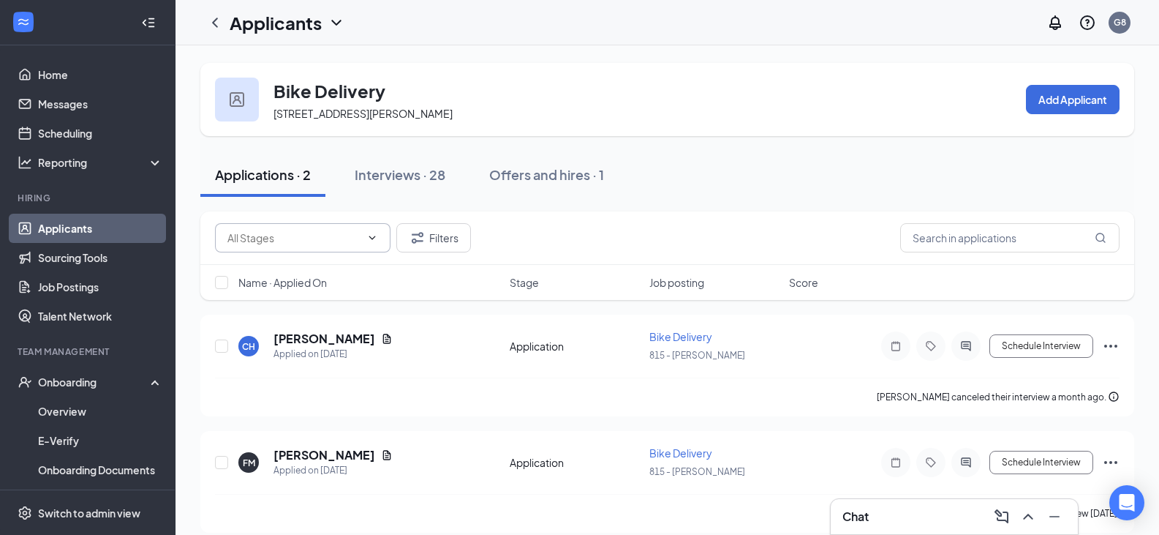
click at [272, 243] on input "text" at bounding box center [293, 238] width 133 height 16
click at [208, 183] on button "Applications · 2" at bounding box center [262, 175] width 125 height 44
click at [64, 82] on link "Home" at bounding box center [100, 74] width 125 height 29
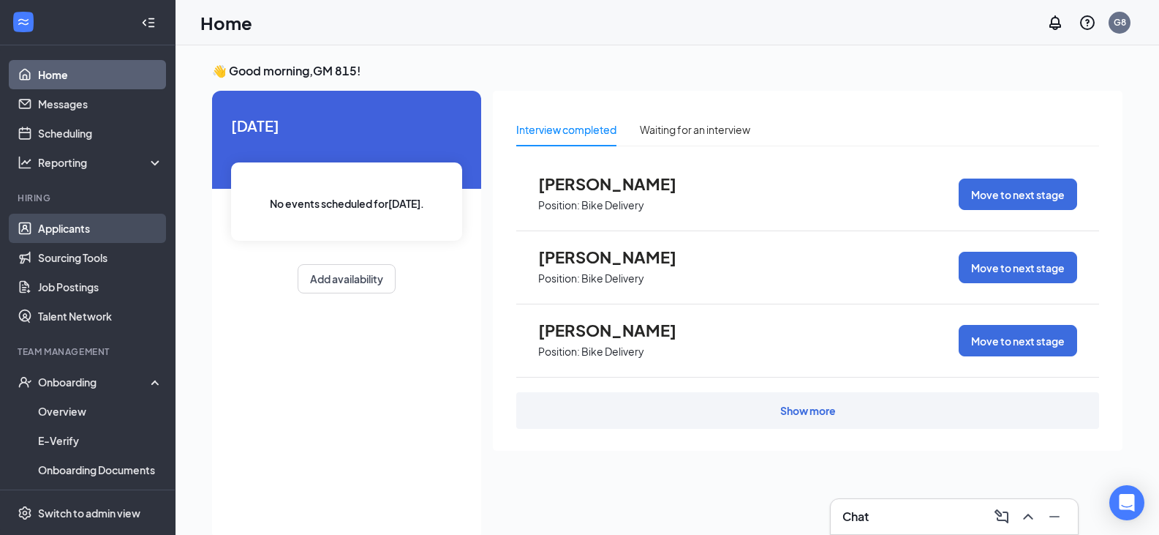
click at [59, 232] on link "Applicants" at bounding box center [100, 228] width 125 height 29
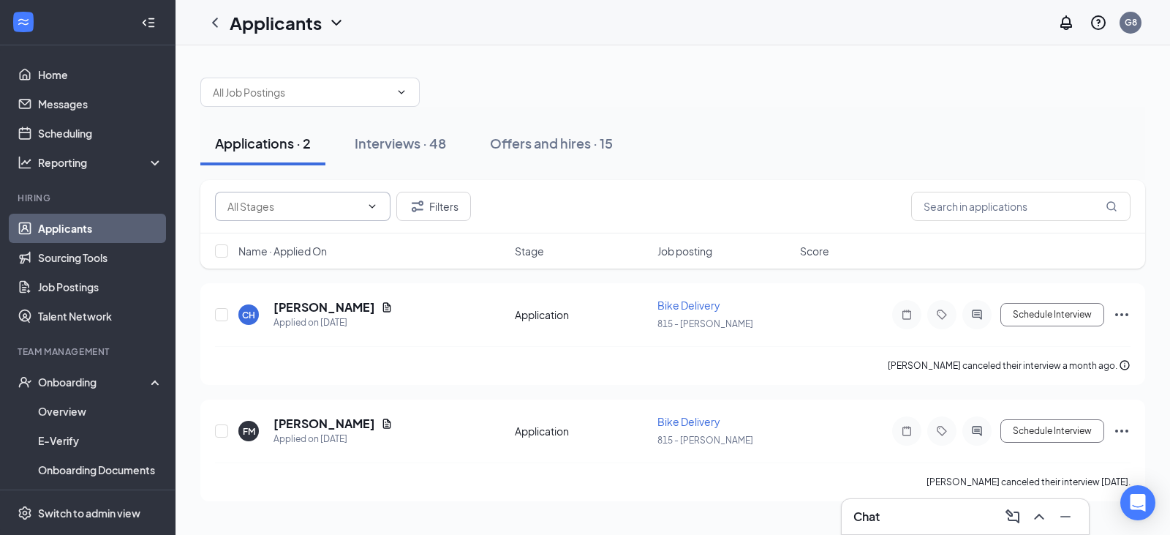
click at [288, 203] on input "text" at bounding box center [293, 206] width 133 height 16
click at [359, 80] on span at bounding box center [309, 92] width 219 height 29
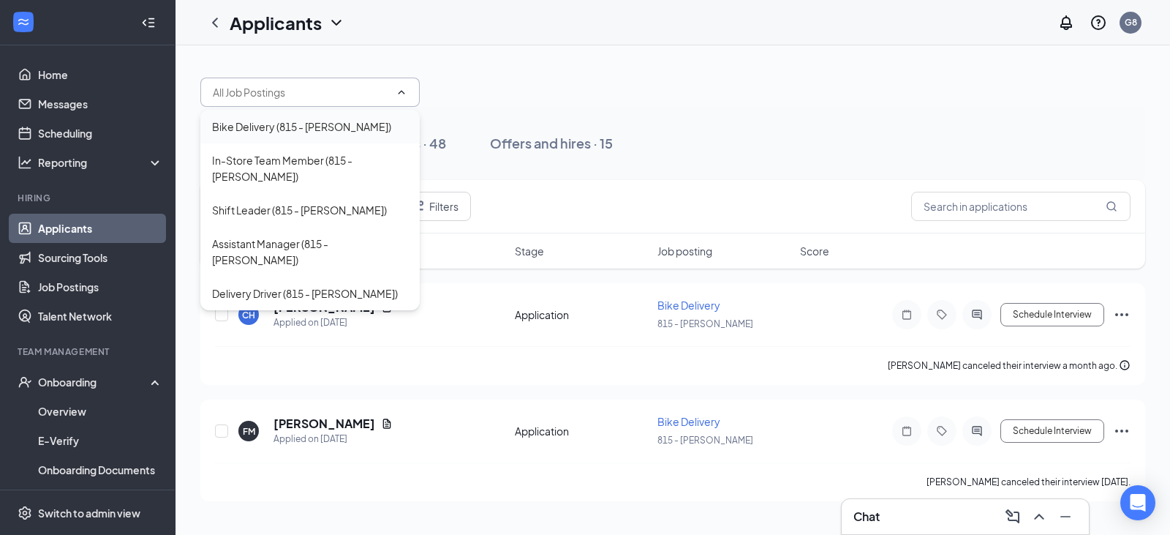
click at [332, 121] on div "Bike Delivery (815 - [PERSON_NAME])" at bounding box center [301, 126] width 179 height 16
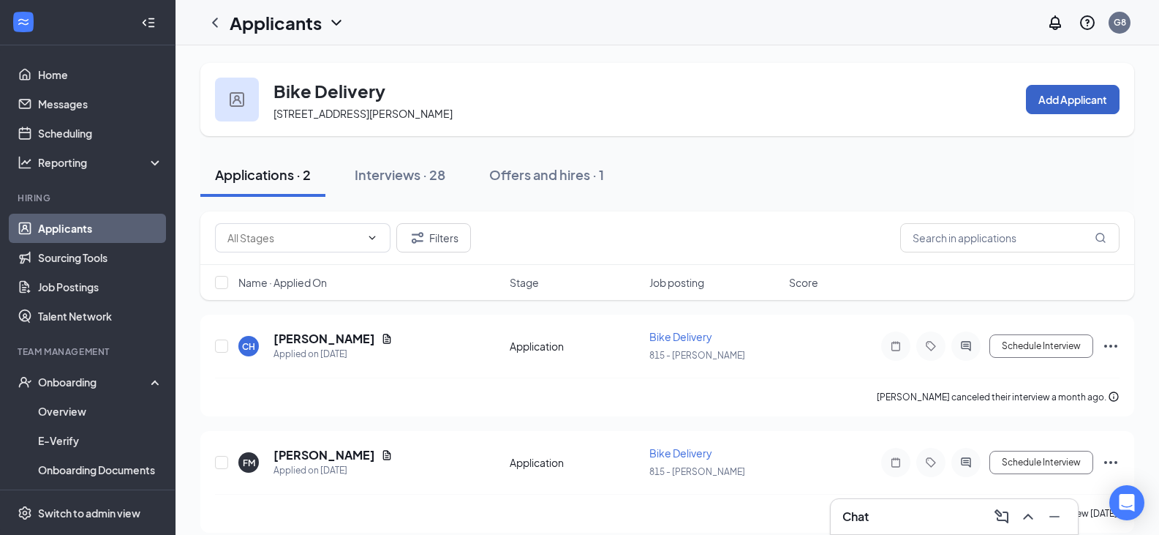
click at [1087, 99] on button "Add Applicant" at bounding box center [1073, 99] width 94 height 29
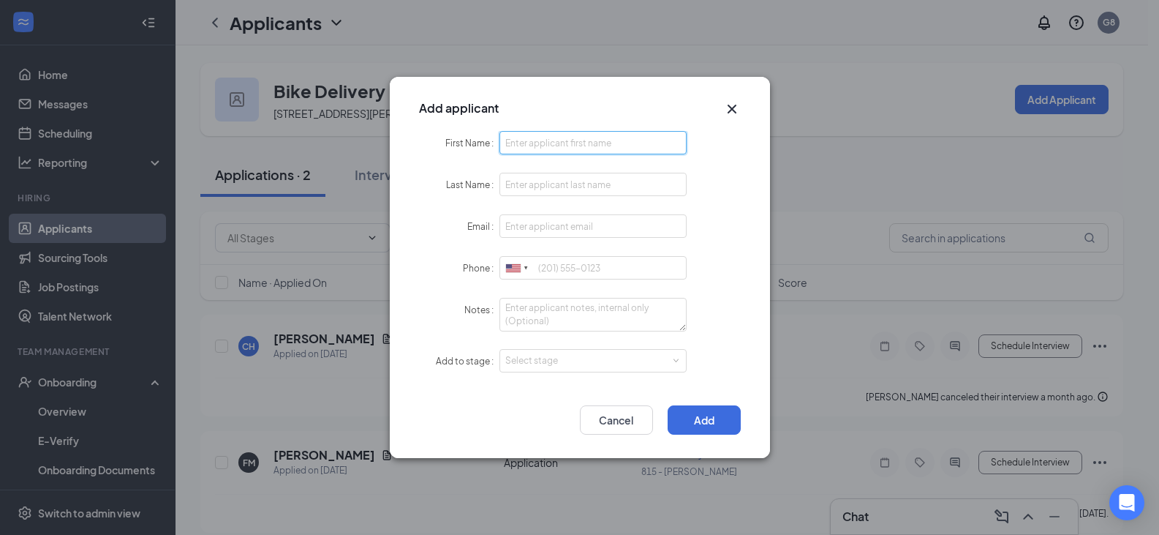
click at [598, 145] on input "First Name" at bounding box center [593, 142] width 188 height 23
drag, startPoint x: 559, startPoint y: 146, endPoint x: 547, endPoint y: 146, distance: 12.4
click at [547, 146] on input "[PERSON_NAME]" at bounding box center [593, 142] width 188 height 23
click at [571, 148] on input "[PERSON_NAME]" at bounding box center [593, 142] width 188 height 23
click at [543, 146] on input "[PERSON_NAME]" at bounding box center [593, 142] width 188 height 23
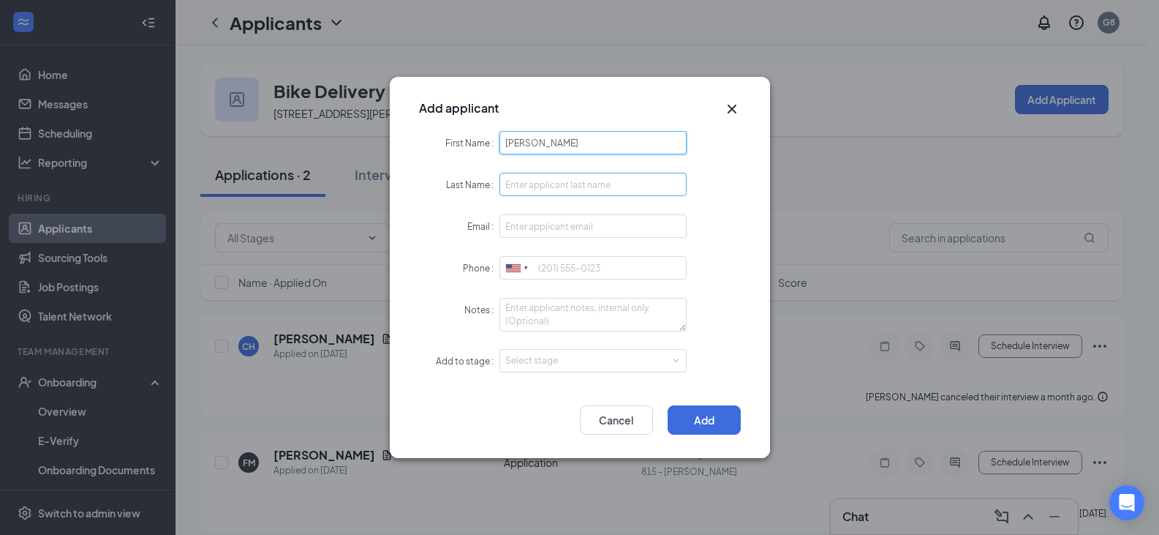
type input "[PERSON_NAME]"
paste input "[PERSON_NAME]"
type input "[PERSON_NAME]"
click at [576, 221] on input "Email" at bounding box center [593, 225] width 188 height 23
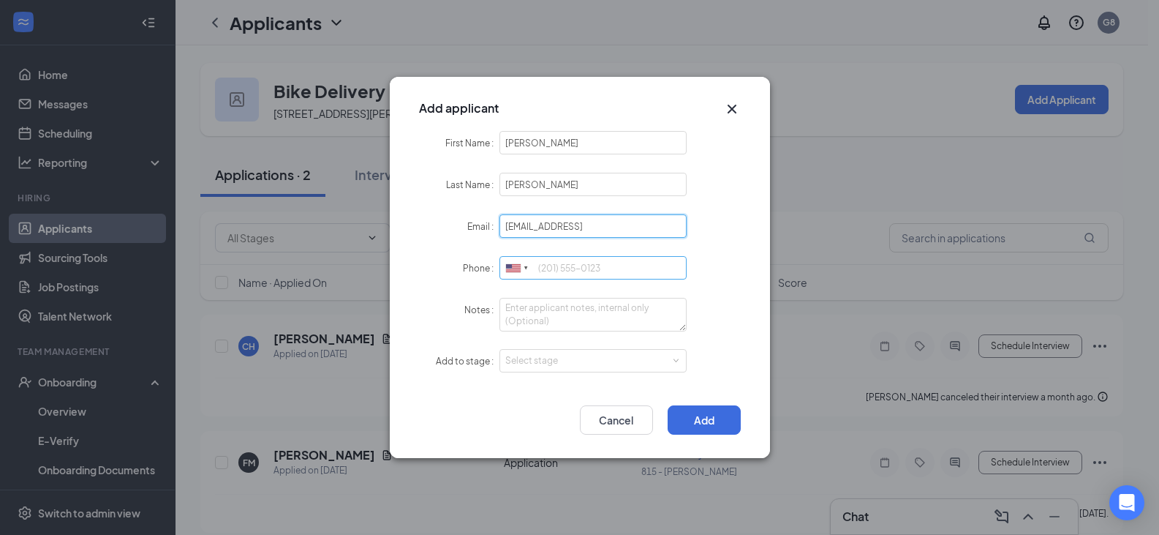
type input "[EMAIL_ADDRESS]"
click at [618, 263] on input "Phone" at bounding box center [593, 267] width 188 height 23
type input "3125812091"
click at [508, 227] on input "[EMAIL_ADDRESS]" at bounding box center [593, 225] width 188 height 23
click at [608, 227] on input "[EMAIL_ADDRESS]" at bounding box center [593, 225] width 188 height 23
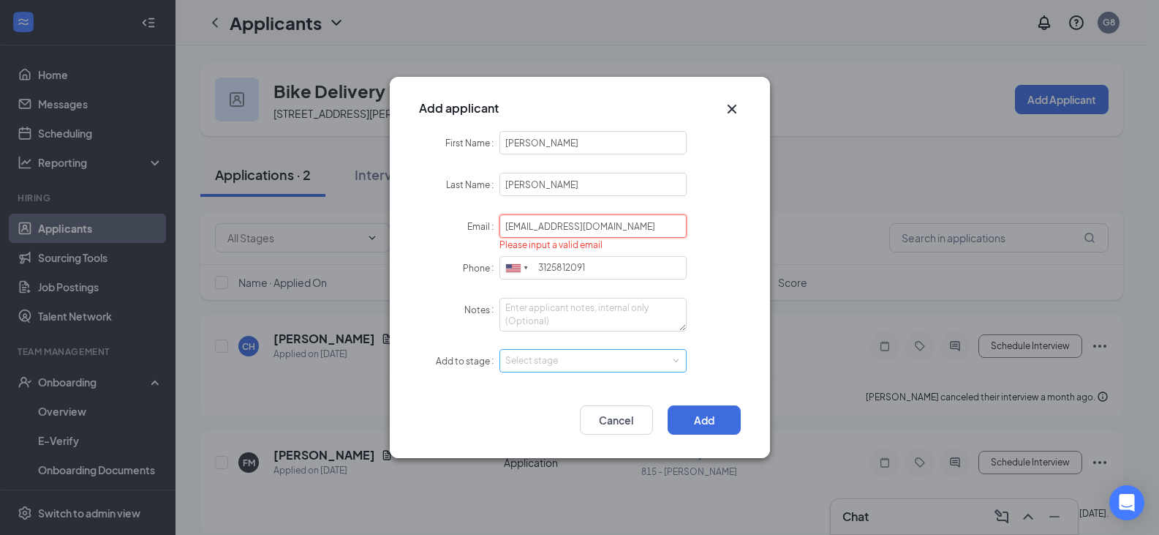
click at [578, 363] on div "Select stage" at bounding box center [590, 360] width 170 height 15
type input "[EMAIL_ADDRESS][DOMAIN_NAME]"
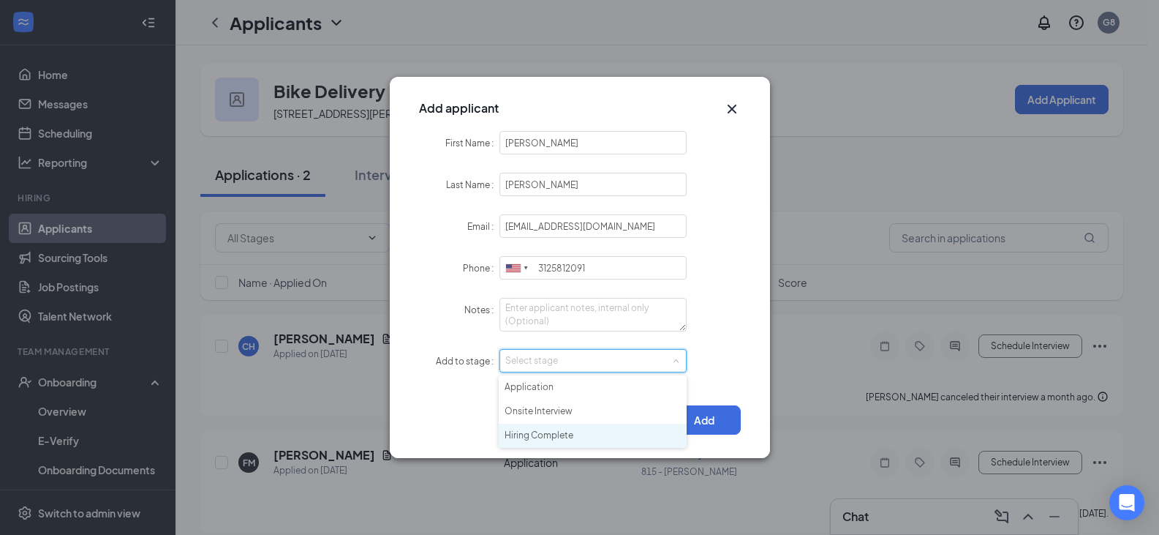
click at [584, 427] on li "Hiring Complete" at bounding box center [593, 435] width 188 height 24
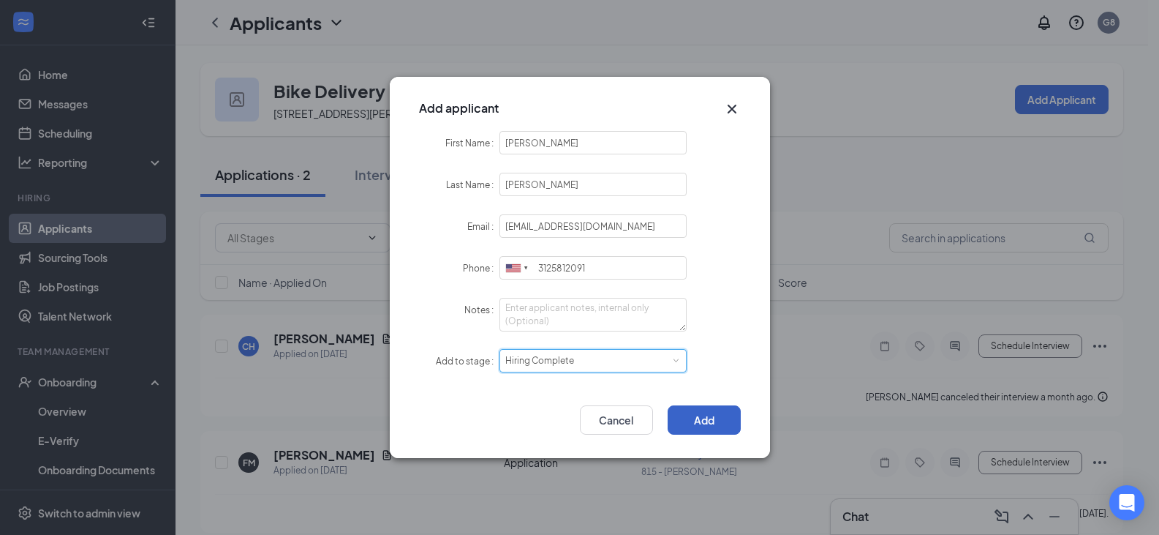
click at [704, 421] on button "Add" at bounding box center [704, 419] width 73 height 29
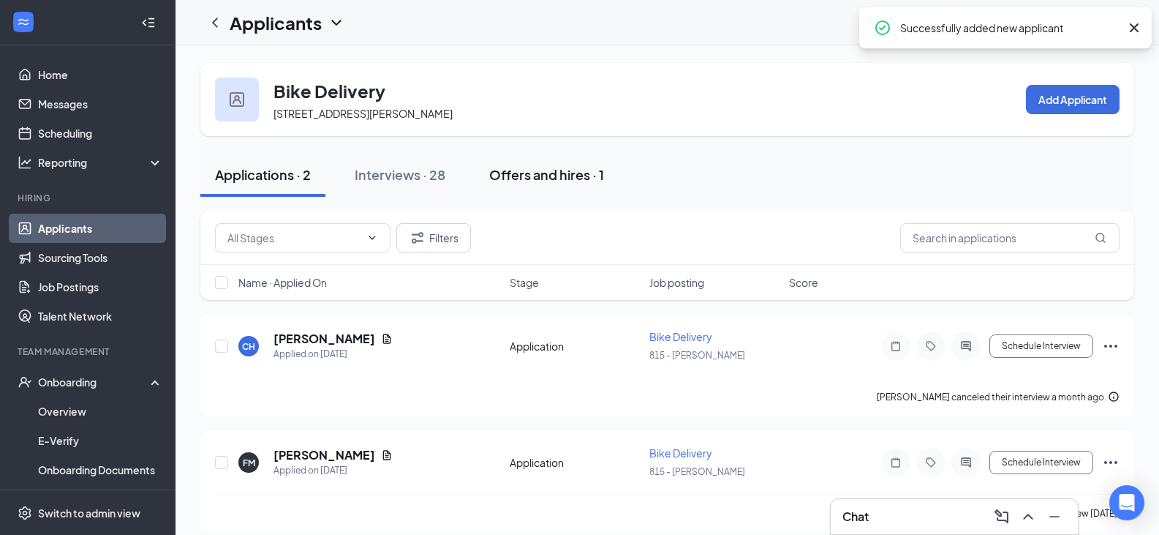
click at [575, 170] on div "Offers and hires · 1" at bounding box center [546, 174] width 115 height 18
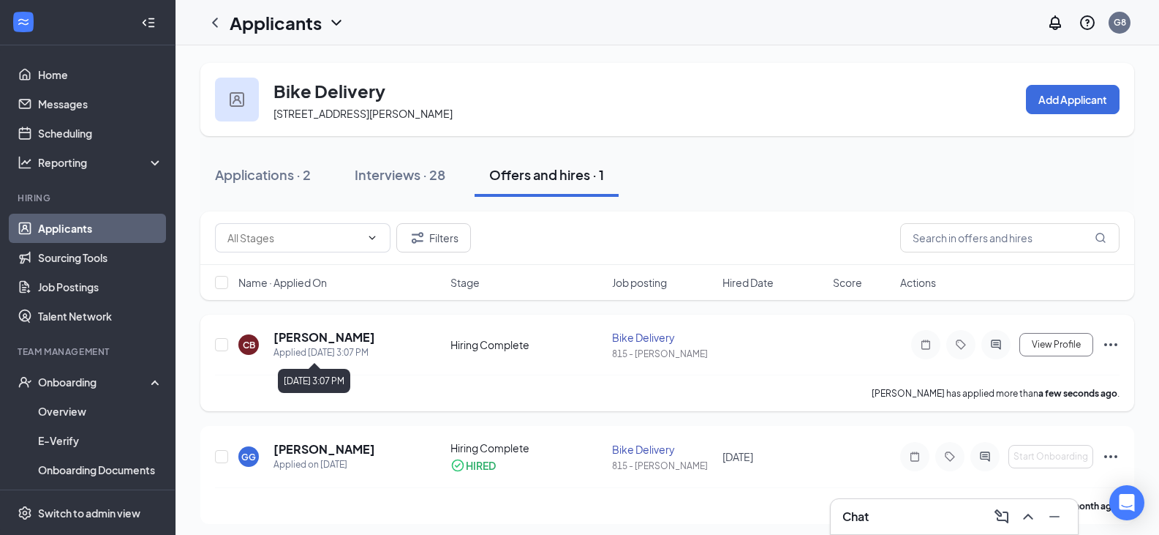
scroll to position [7, 0]
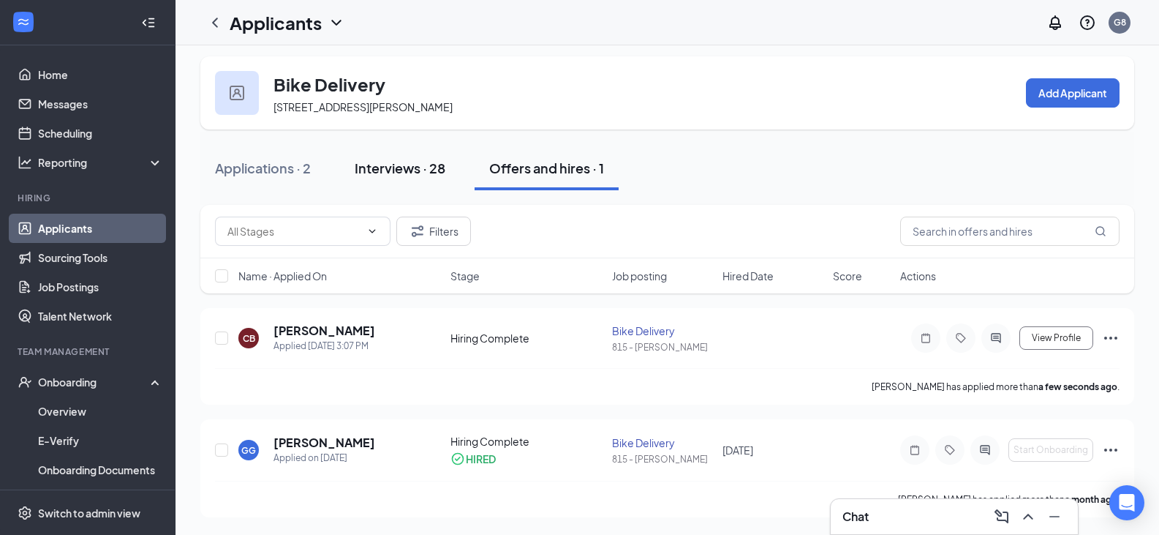
click at [405, 172] on div "Interviews · 28" at bounding box center [400, 168] width 91 height 18
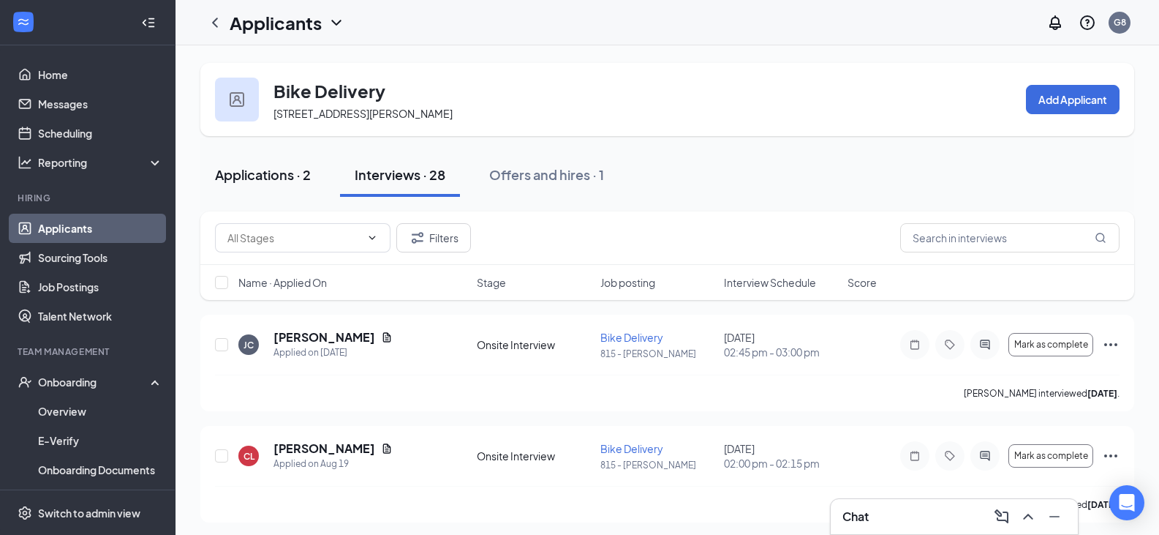
click at [292, 184] on button "Applications · 2" at bounding box center [262, 175] width 125 height 44
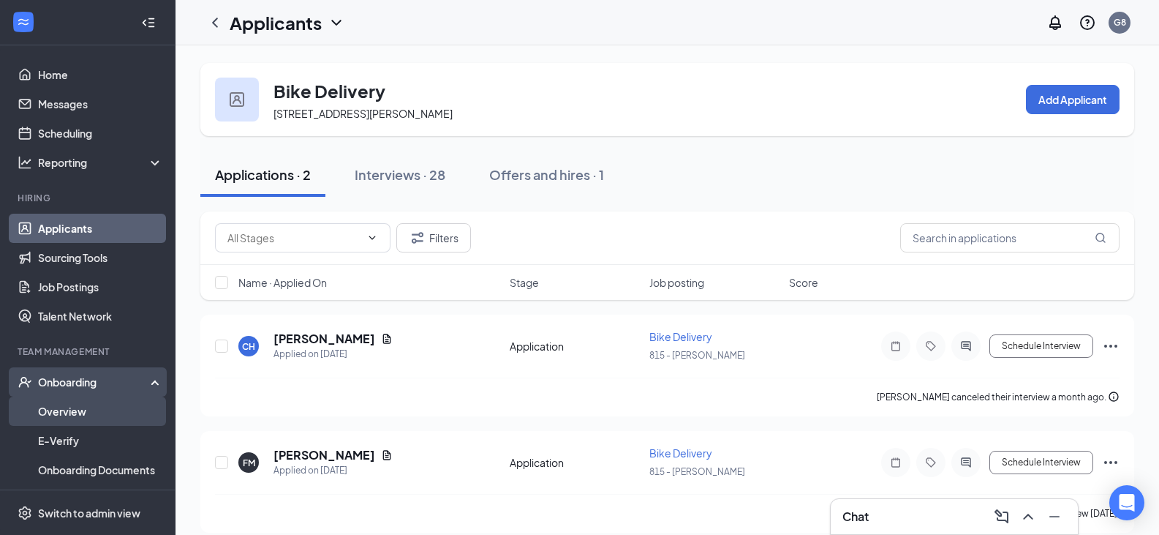
click at [83, 398] on link "Overview" at bounding box center [100, 410] width 125 height 29
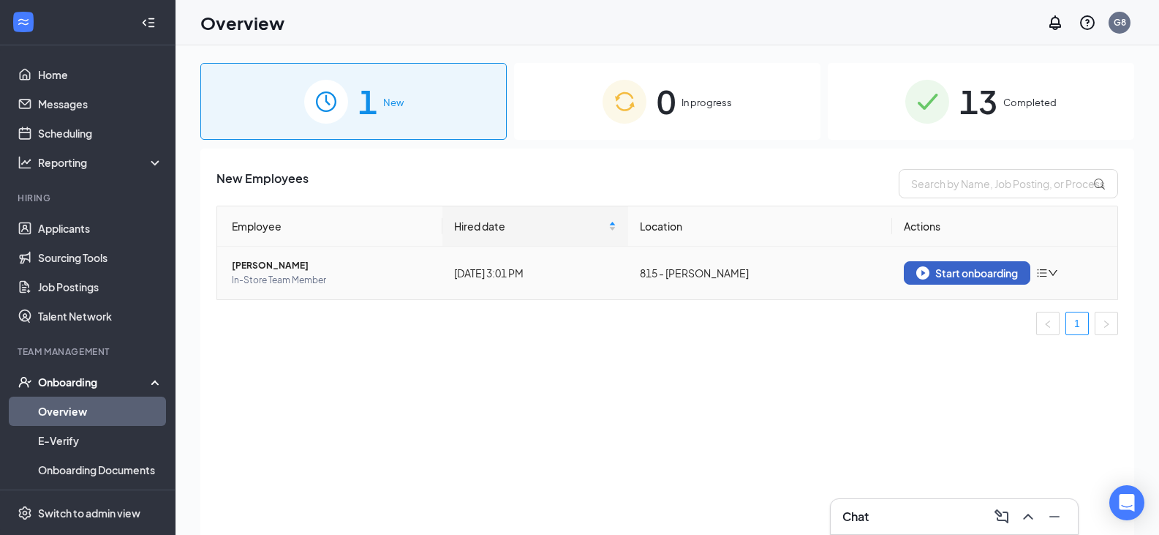
click at [988, 272] on div "Start onboarding" at bounding box center [967, 272] width 102 height 13
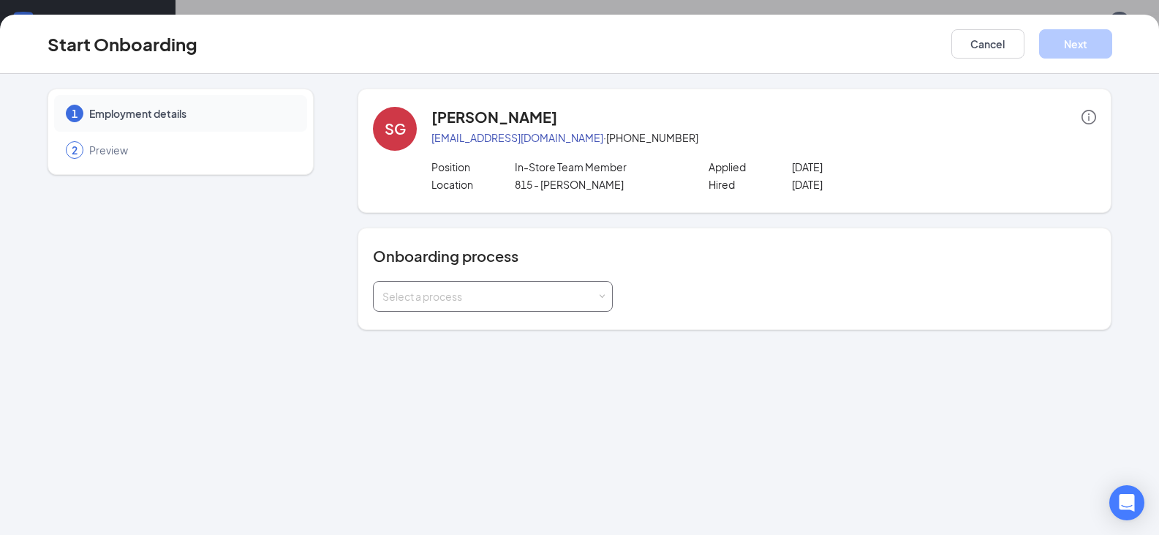
click at [492, 294] on div "Select a process" at bounding box center [489, 296] width 214 height 15
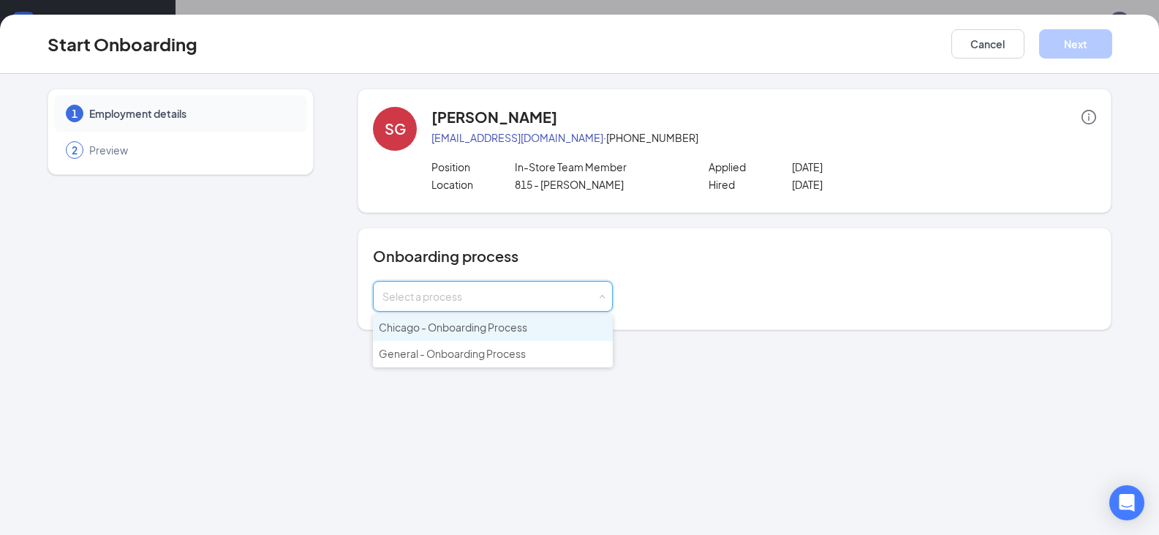
click at [491, 325] on span "Chicago - Onboarding Process" at bounding box center [453, 326] width 148 height 13
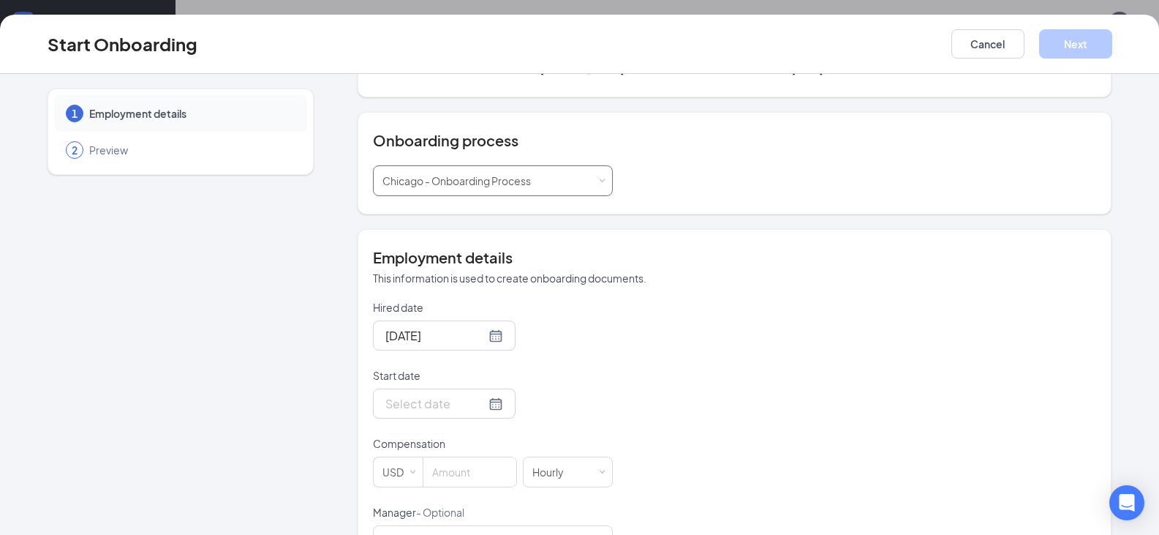
scroll to position [219, 0]
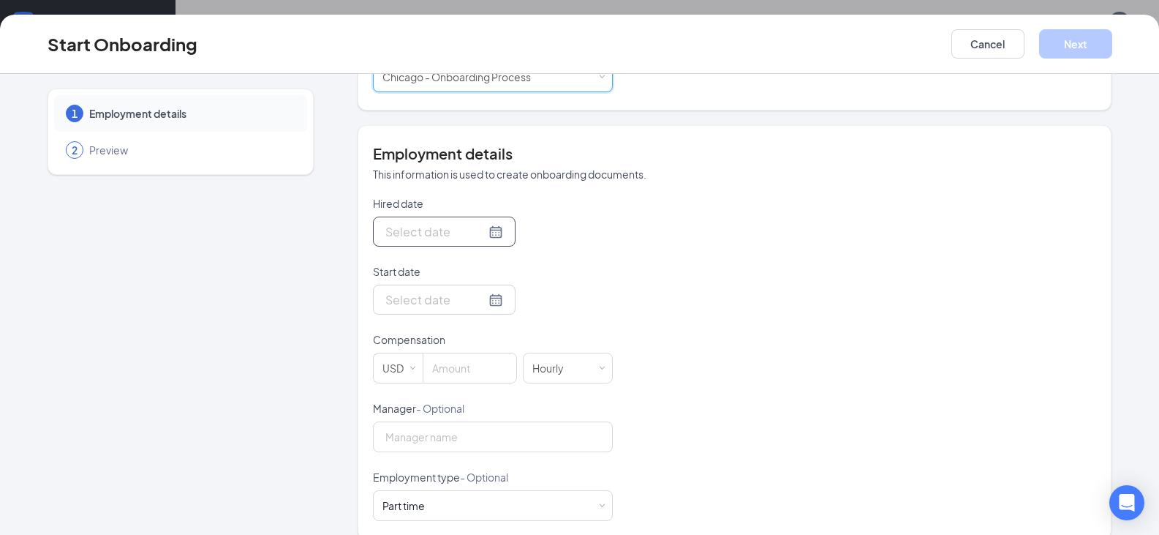
click at [478, 230] on div at bounding box center [444, 231] width 118 height 18
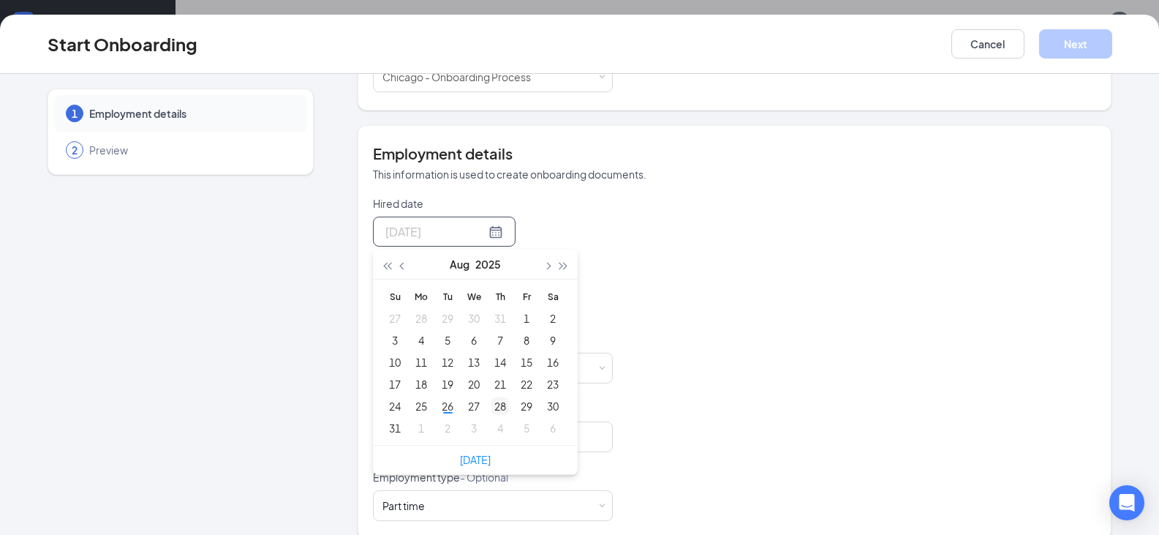
type input "[DATE]"
click at [496, 401] on div "28" at bounding box center [500, 406] width 18 height 18
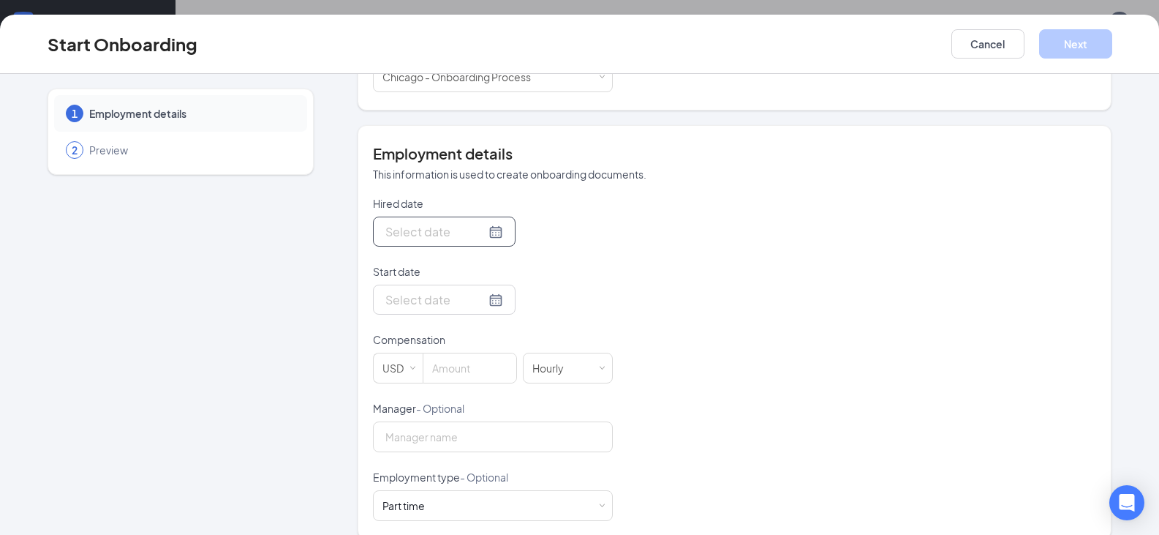
click at [473, 229] on div at bounding box center [444, 231] width 118 height 18
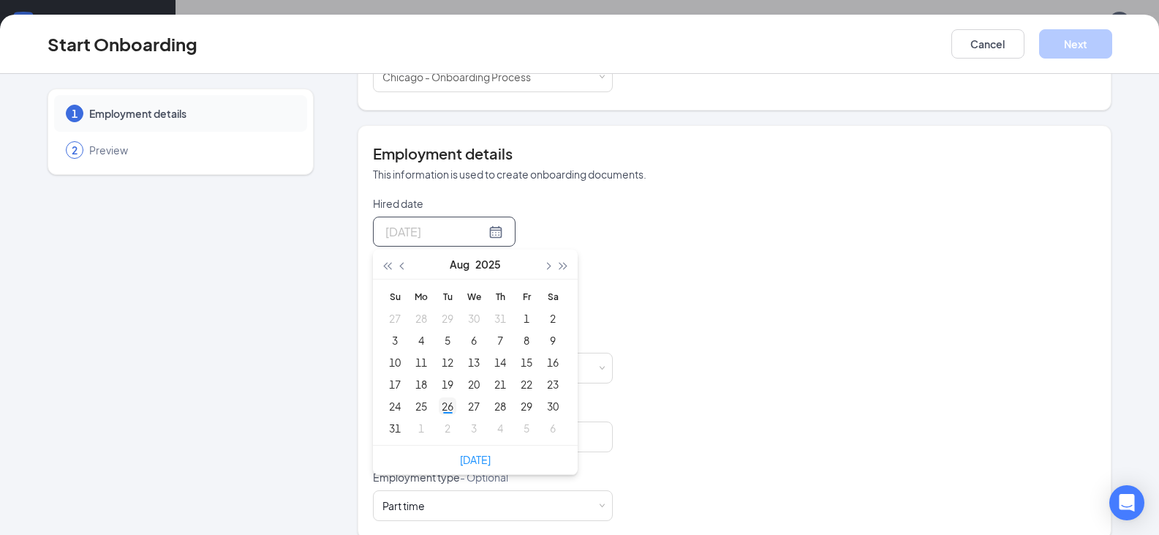
type input "[DATE]"
click at [442, 407] on div "26" at bounding box center [448, 406] width 18 height 18
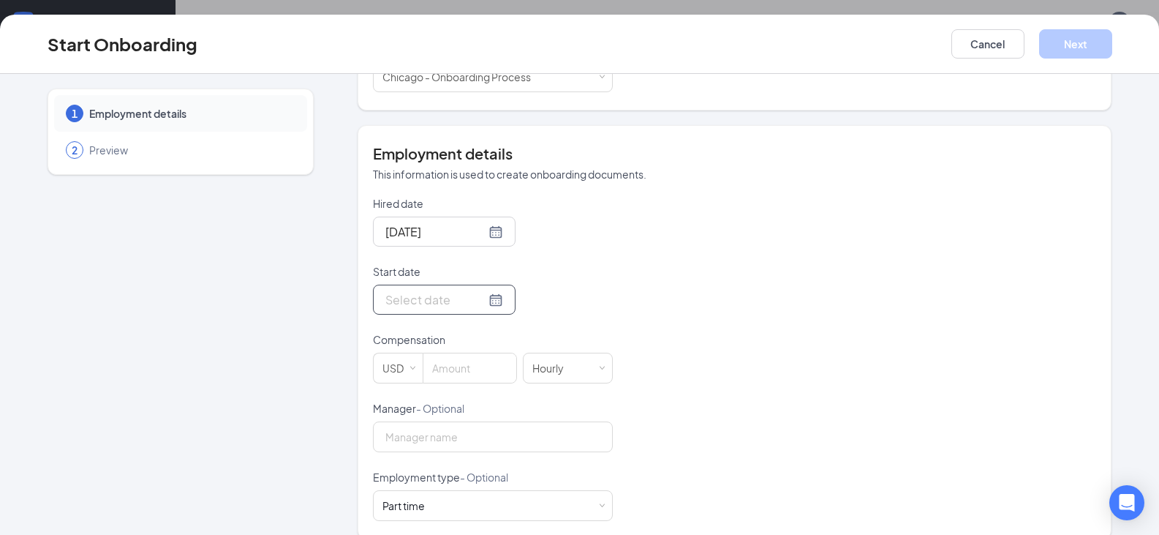
click at [481, 304] on div at bounding box center [444, 299] width 118 height 18
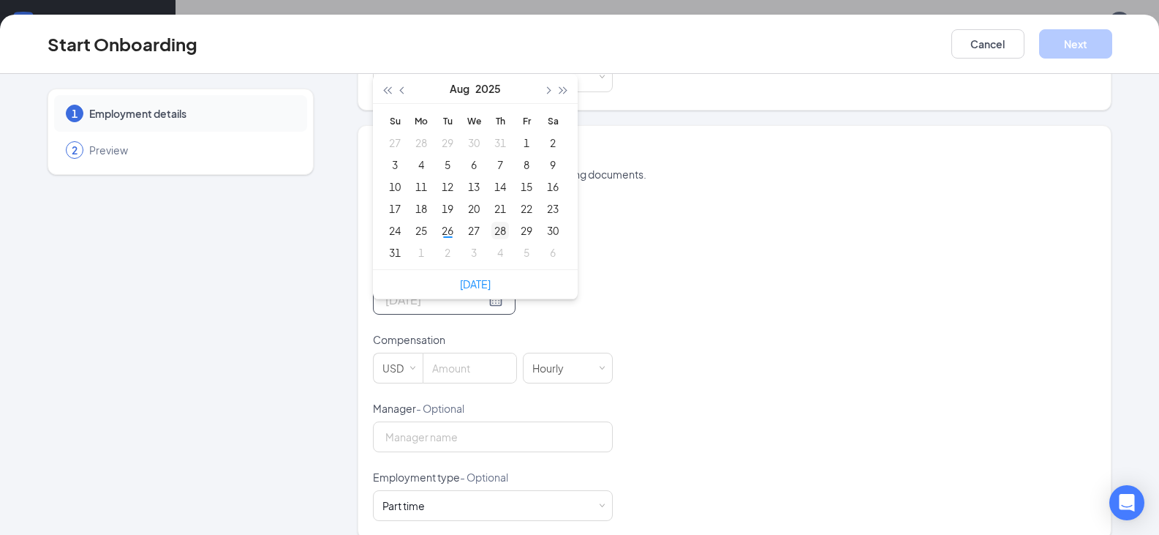
type input "[DATE]"
click at [499, 227] on div "28" at bounding box center [500, 231] width 18 height 18
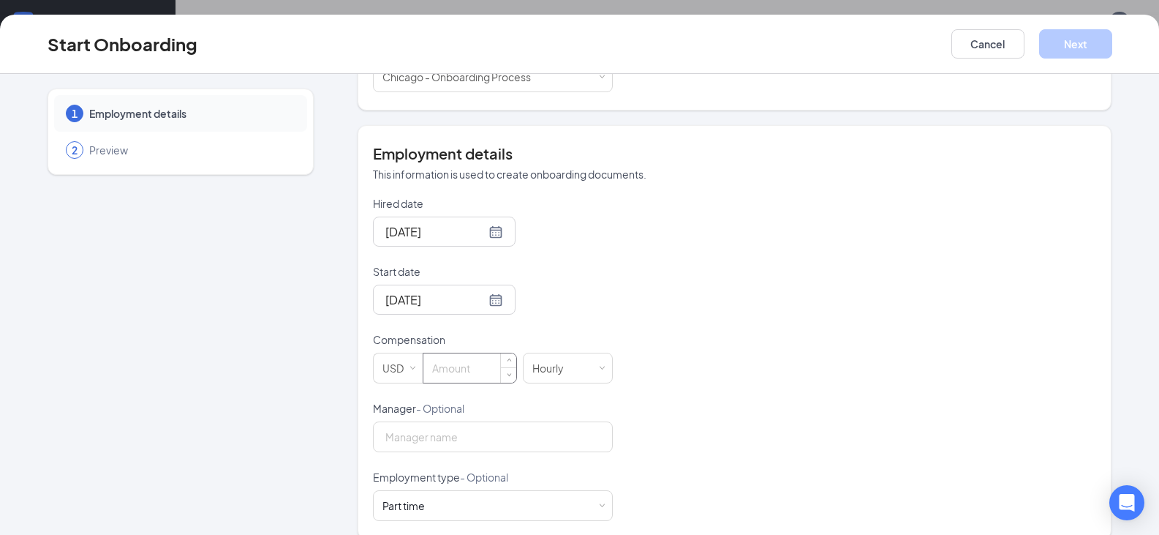
click at [468, 367] on input at bounding box center [469, 367] width 93 height 29
type input "16.6"
click at [798, 403] on div "Hired date [DATE] [DATE] Su Mo Tu We Th Fr Sa 27 28 29 30 31 1 2 3 4 5 6 7 8 9 …" at bounding box center [734, 358] width 723 height 325
click at [568, 445] on input "Manager - Optional" at bounding box center [493, 436] width 240 height 31
type input "[PERSON_NAME]"
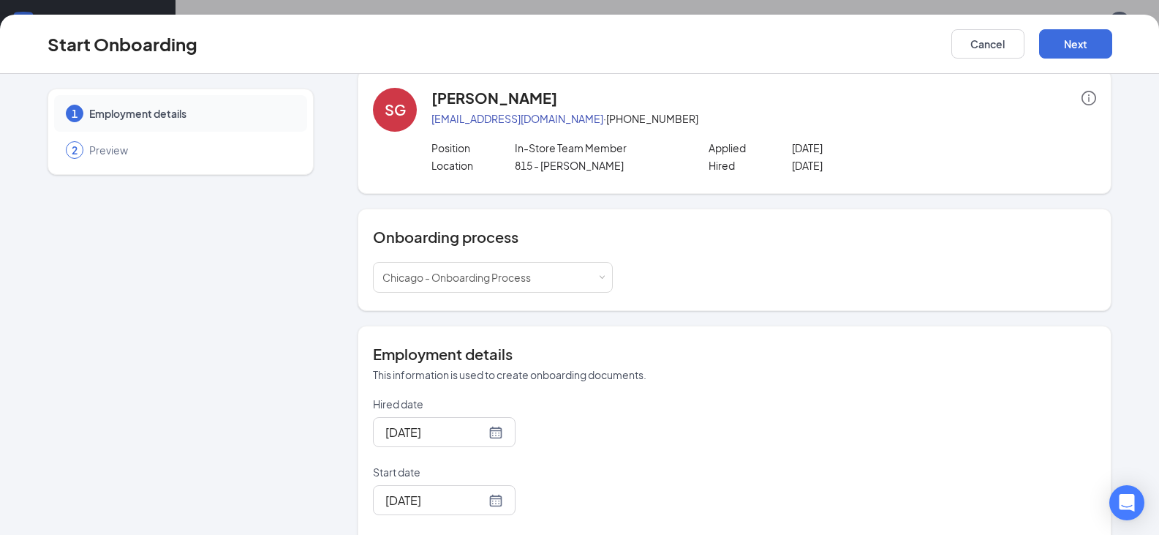
scroll to position [0, 0]
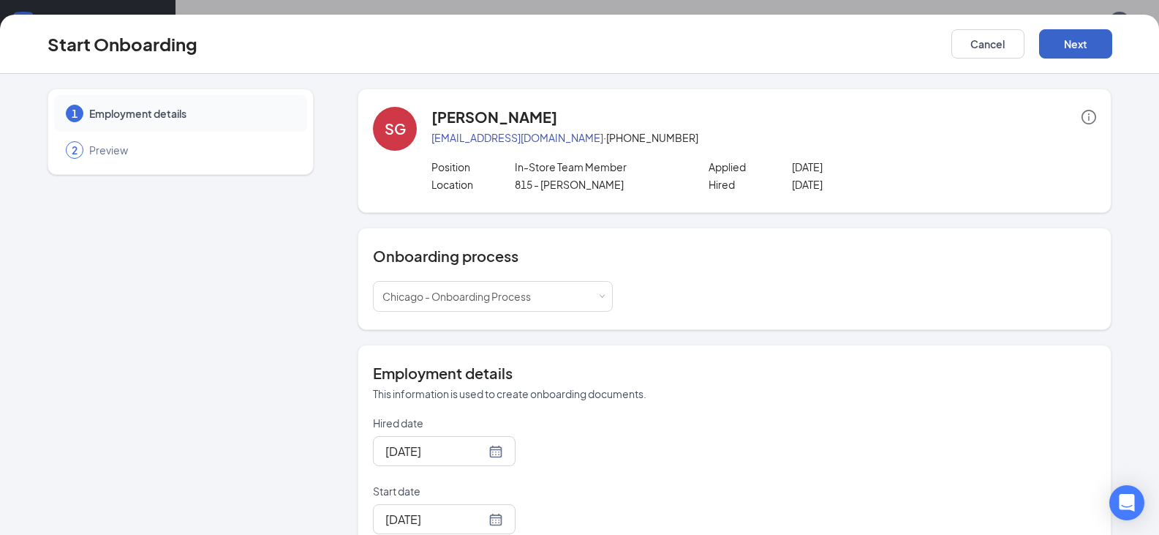
click at [1065, 48] on button "Next" at bounding box center [1075, 43] width 73 height 29
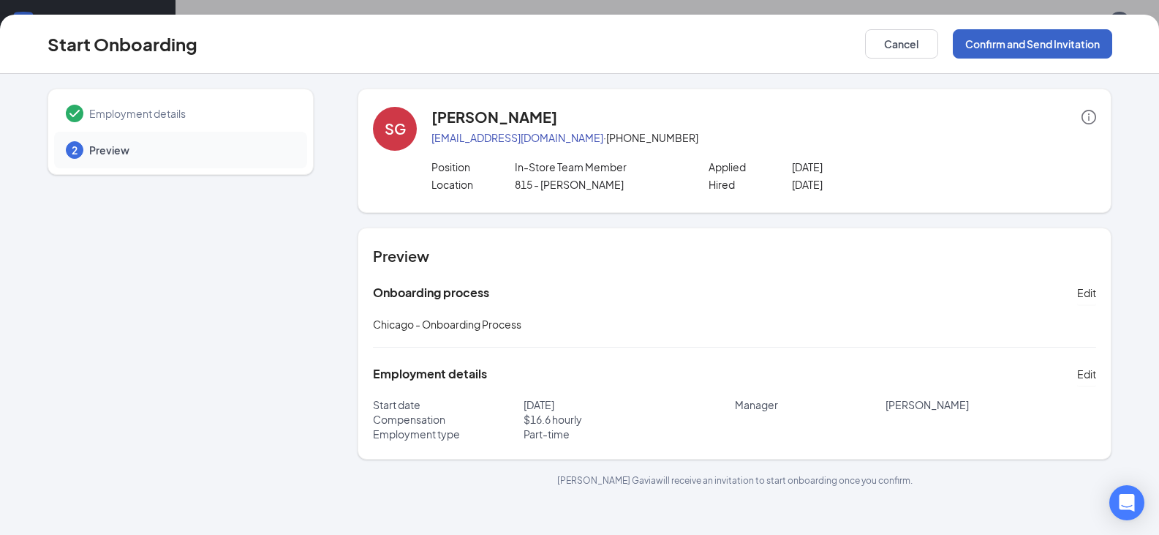
click at [1053, 44] on button "Confirm and Send Invitation" at bounding box center [1032, 43] width 159 height 29
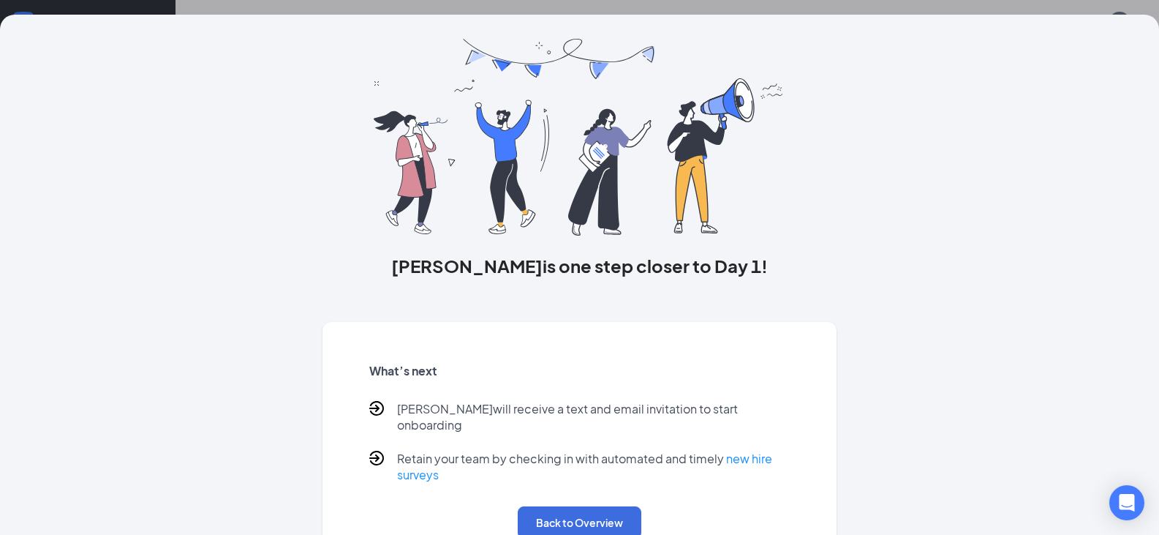
scroll to position [65, 0]
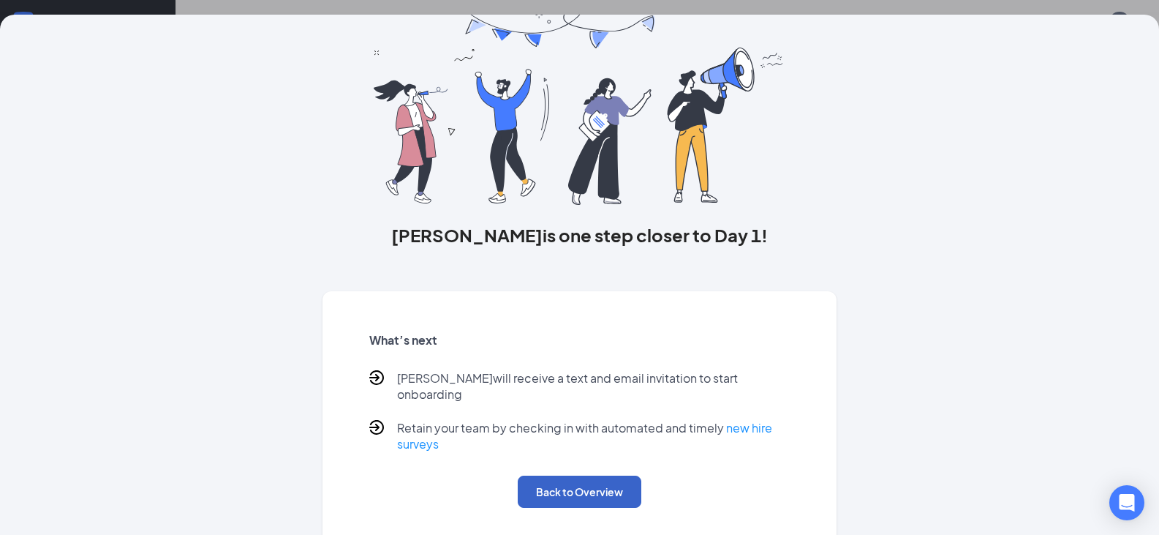
click at [548, 475] on button "Back to Overview" at bounding box center [580, 491] width 124 height 32
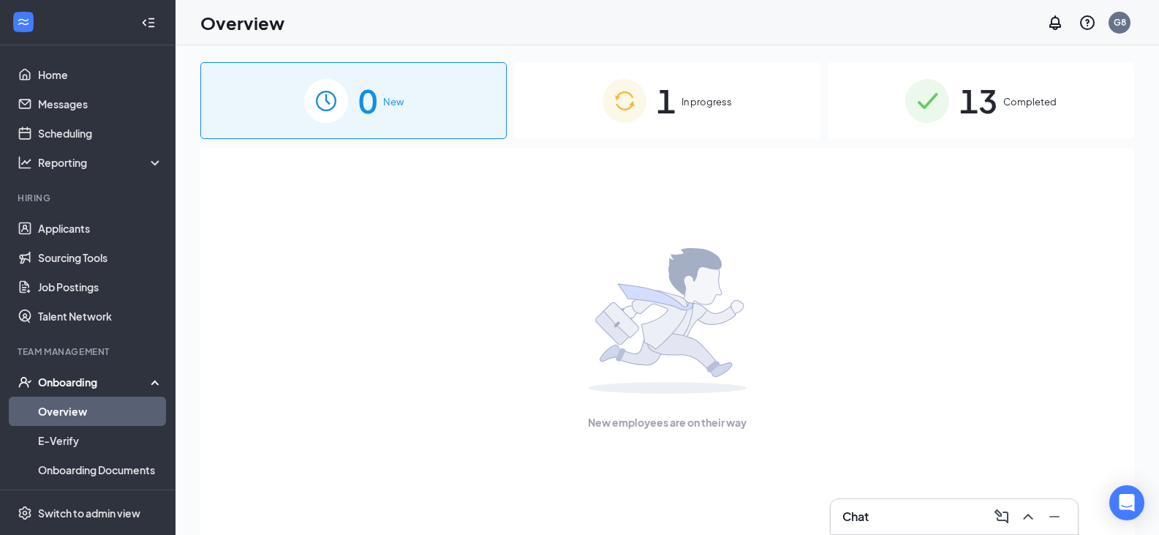
scroll to position [0, 0]
click at [79, 227] on link "Applicants" at bounding box center [100, 228] width 125 height 29
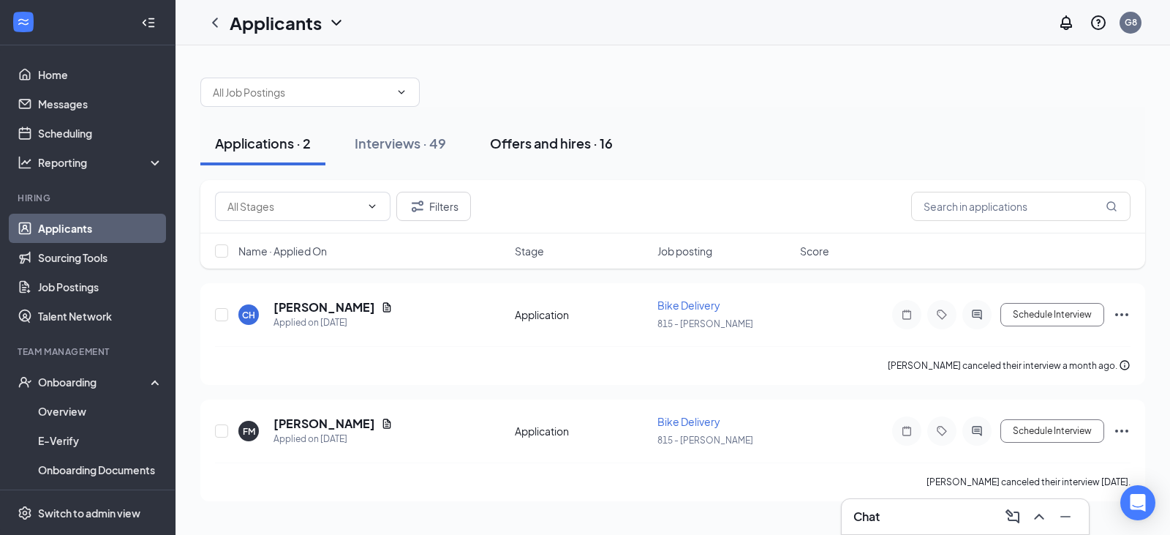
click at [518, 139] on div "Offers and hires · 16" at bounding box center [551, 143] width 123 height 18
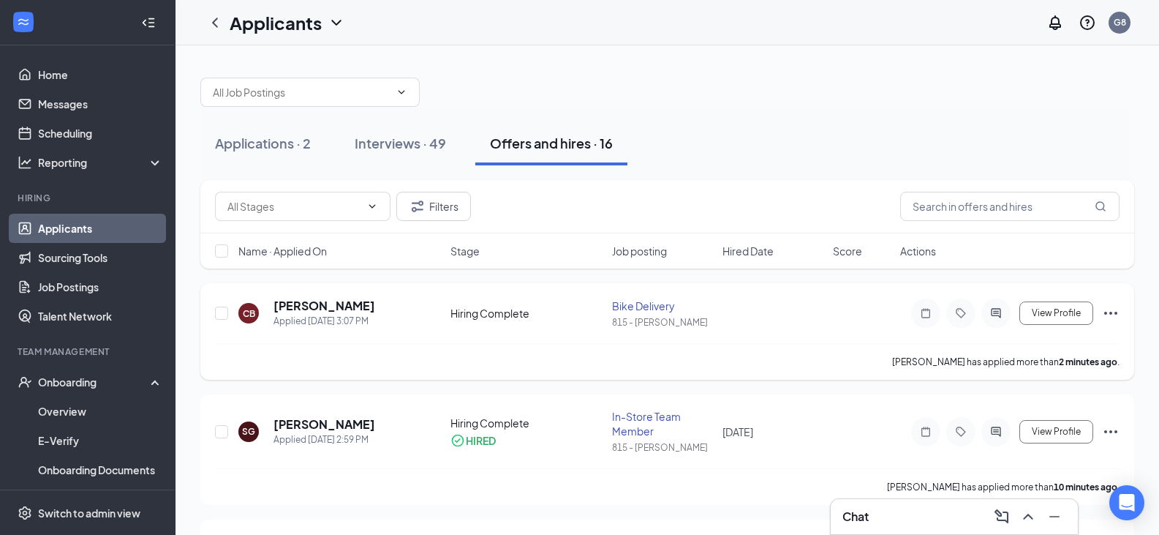
click at [1113, 309] on icon "Ellipses" at bounding box center [1111, 313] width 18 height 18
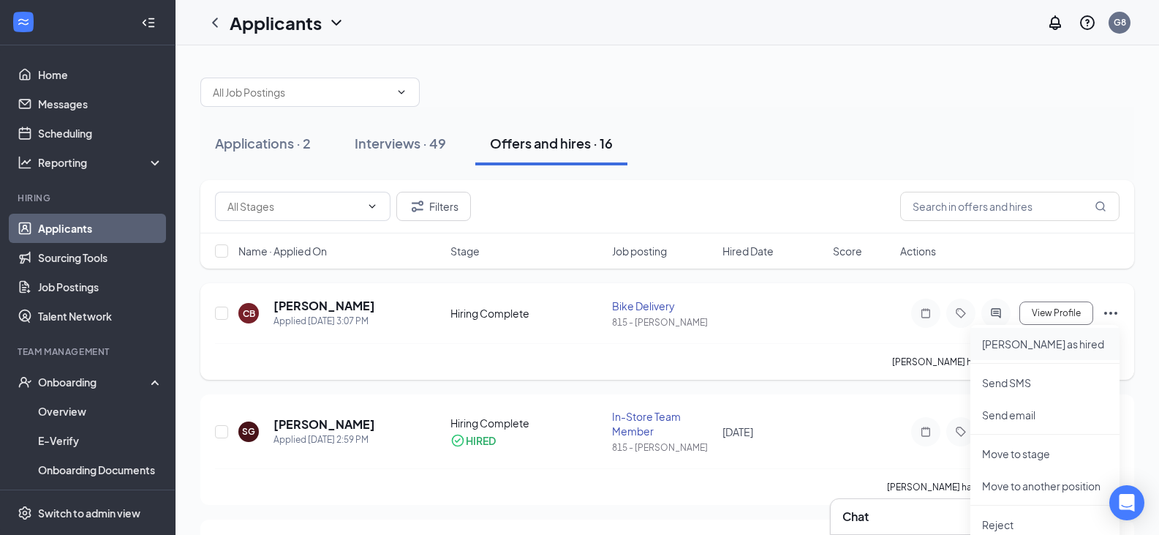
click at [1031, 347] on p "[PERSON_NAME] as hired" at bounding box center [1045, 343] width 126 height 15
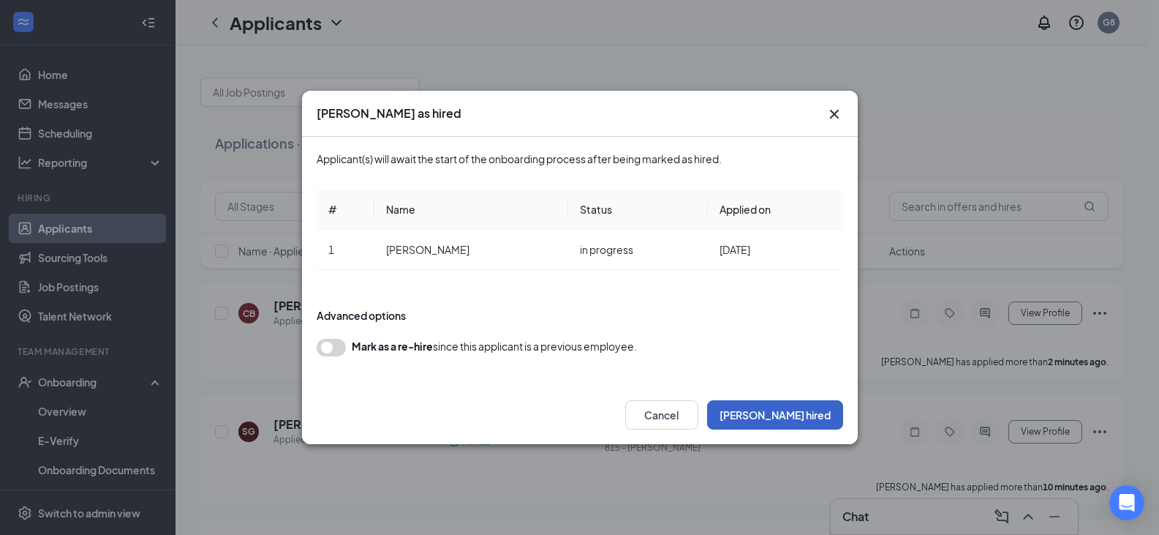
click at [795, 413] on button "[PERSON_NAME] hired" at bounding box center [775, 414] width 136 height 29
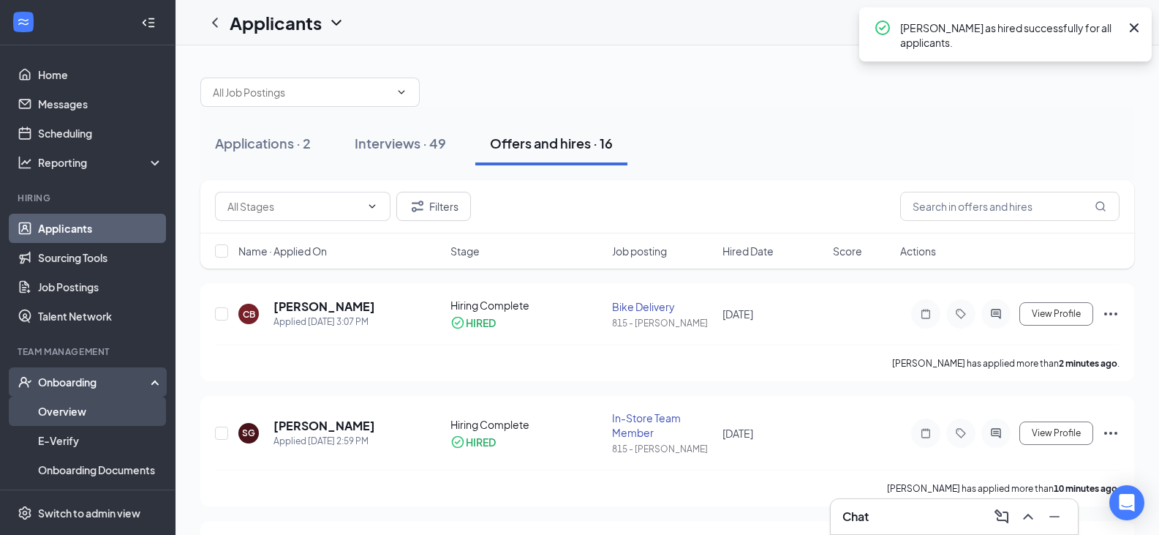
click at [64, 409] on link "Overview" at bounding box center [100, 410] width 125 height 29
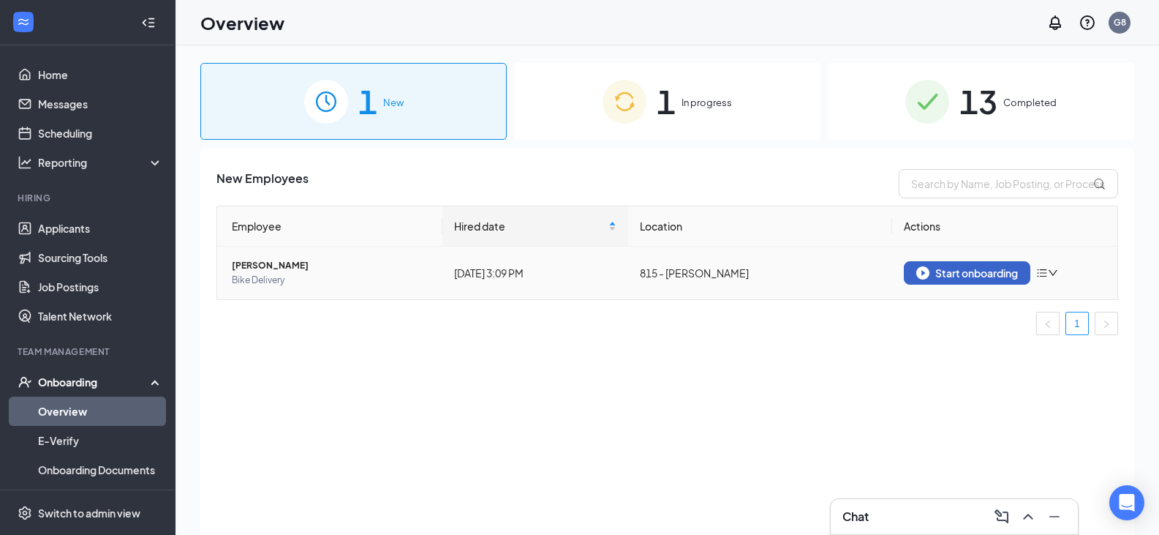
click at [978, 268] on div "Start onboarding" at bounding box center [967, 272] width 102 height 13
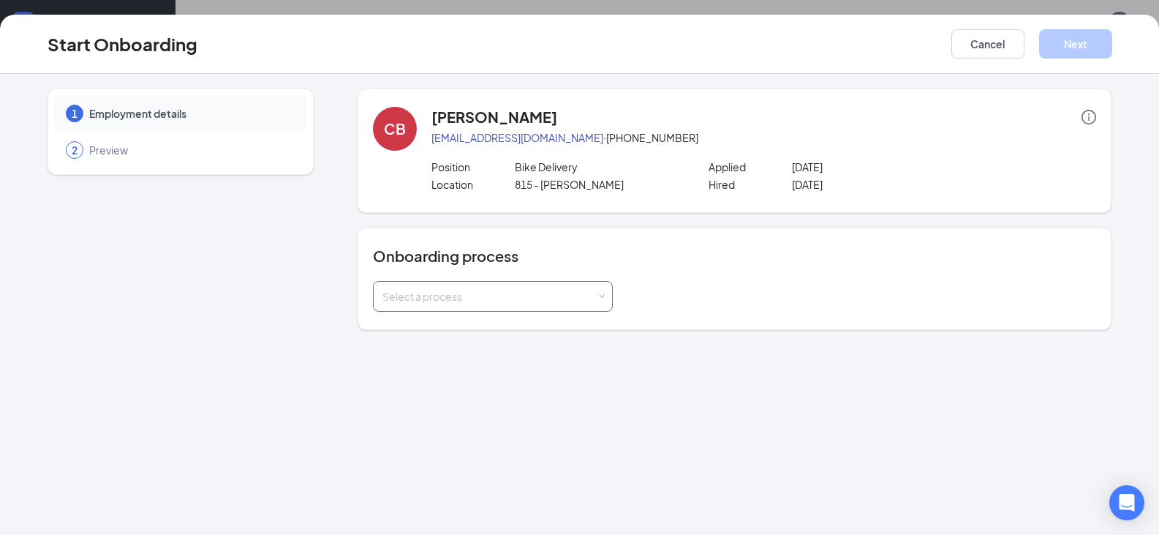
click at [551, 299] on div "Select a process" at bounding box center [489, 296] width 214 height 15
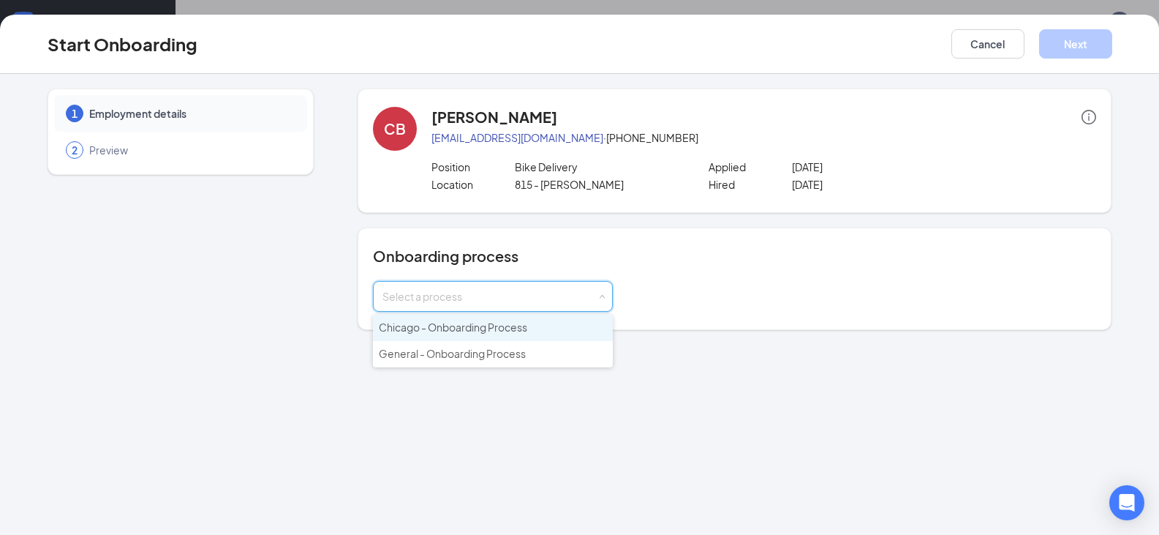
click at [542, 324] on li "Chicago - Onboarding Process" at bounding box center [493, 327] width 240 height 26
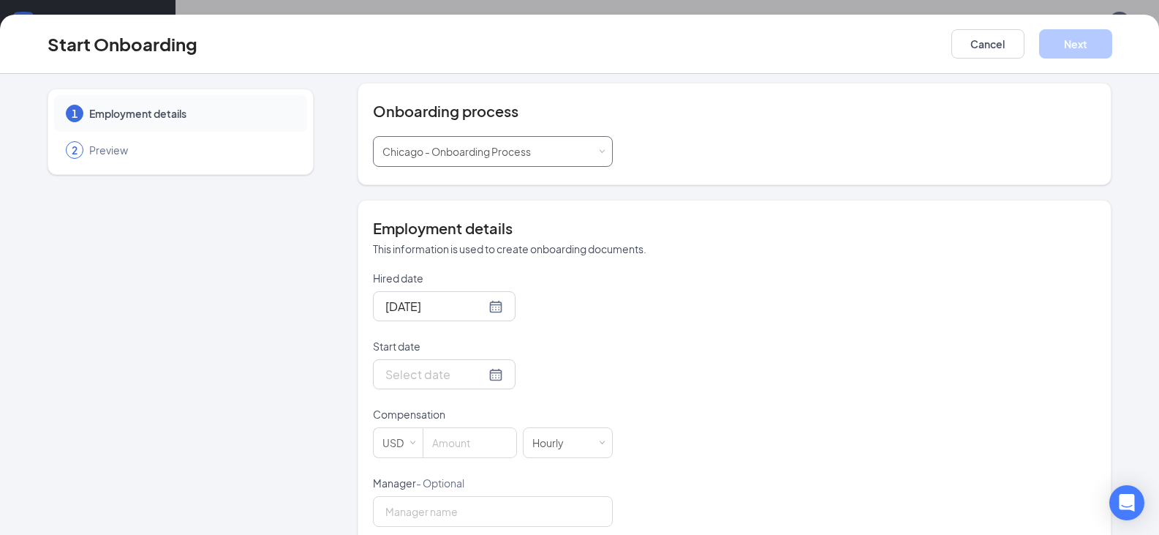
scroll to position [146, 0]
click at [470, 377] on div at bounding box center [444, 372] width 118 height 18
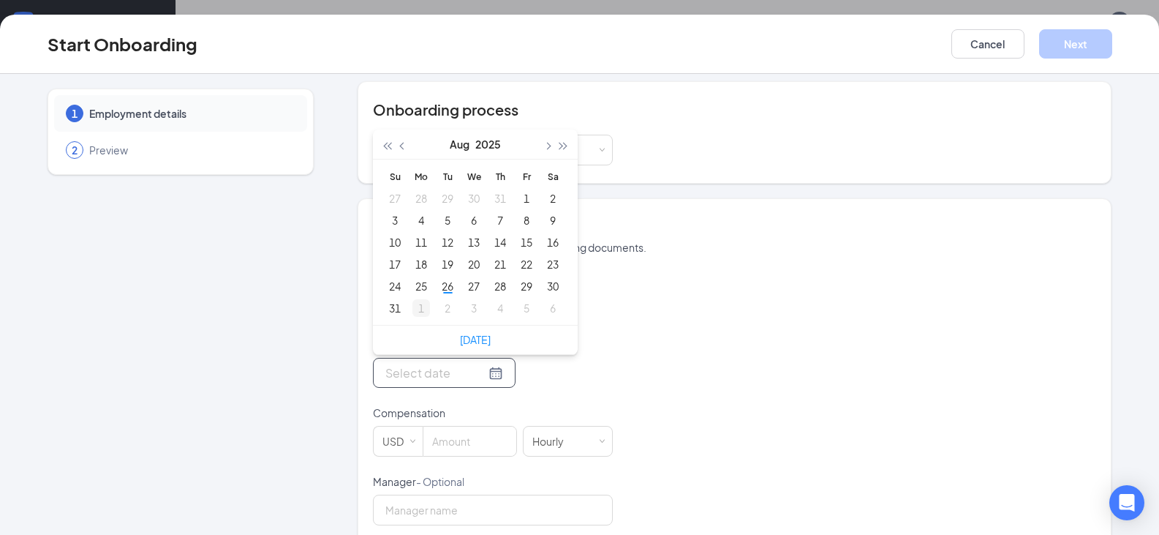
type input "[DATE]"
click at [418, 309] on div "1" at bounding box center [421, 308] width 18 height 18
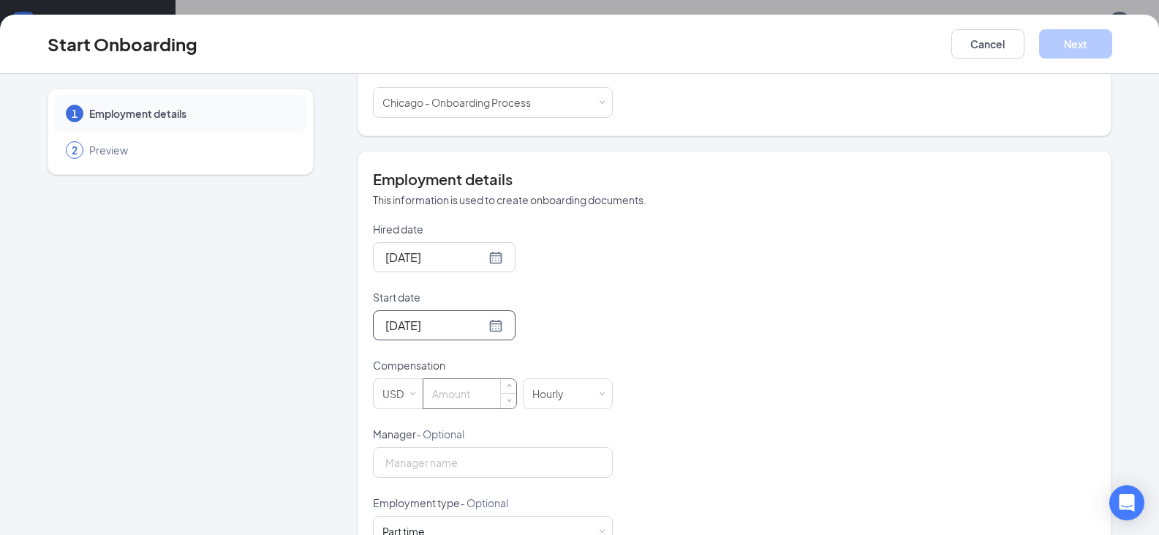
scroll to position [219, 0]
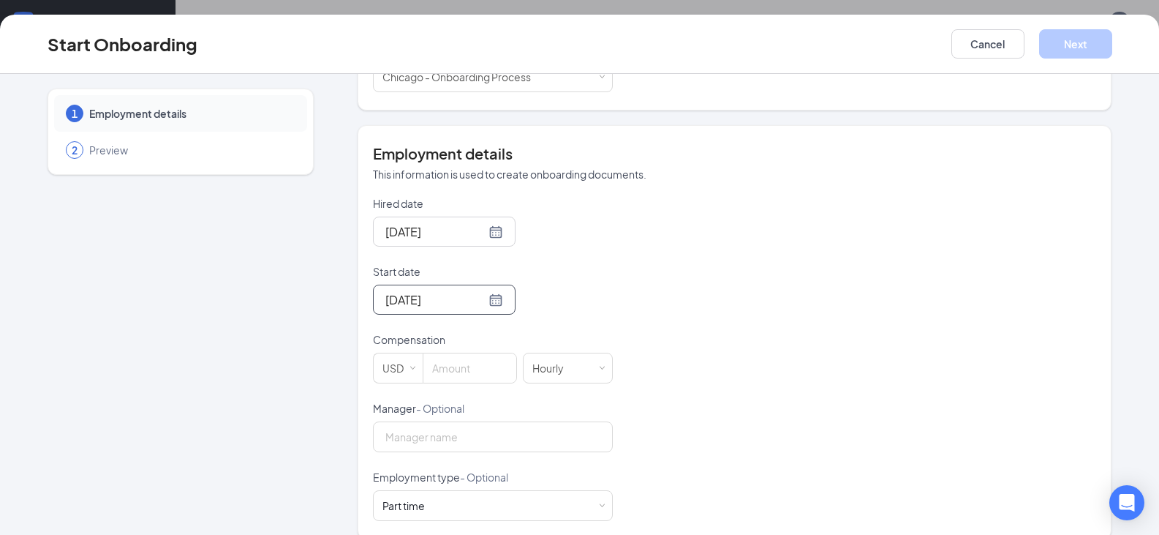
click at [466, 386] on form "Hired date [DATE] Start date [DATE] [DATE] Su Mo Tu We Th Fr Sa 31 1 2 3 4 5 6 …" at bounding box center [493, 358] width 240 height 325
click at [472, 364] on input at bounding box center [469, 367] width 93 height 29
type input "16.6"
click at [469, 440] on input "Manager - Optional" at bounding box center [493, 436] width 240 height 31
type input "[PERSON_NAME]"
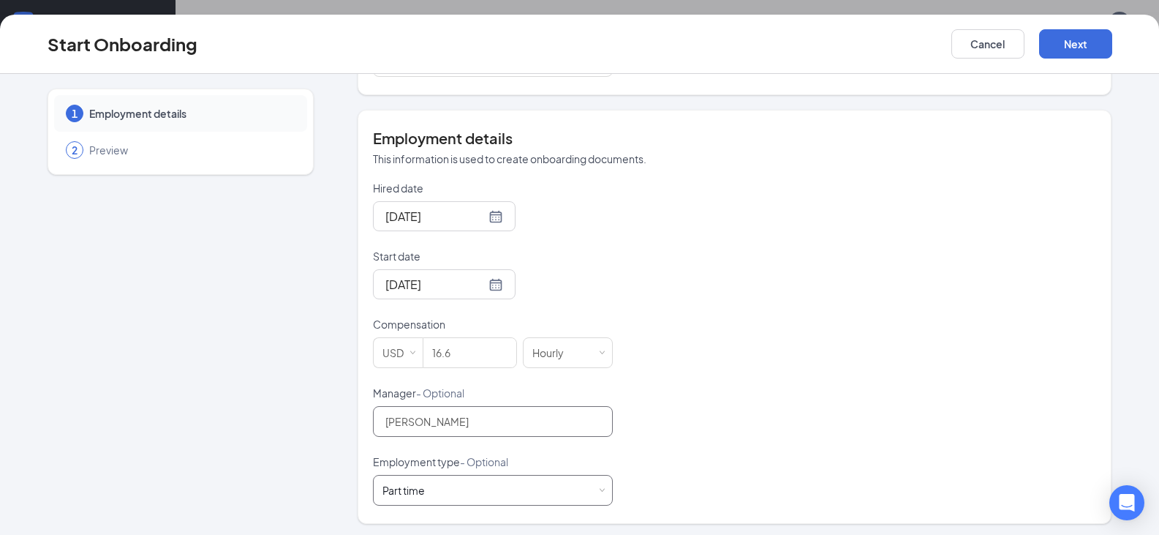
scroll to position [238, 0]
click at [1084, 47] on button "Next" at bounding box center [1075, 43] width 73 height 29
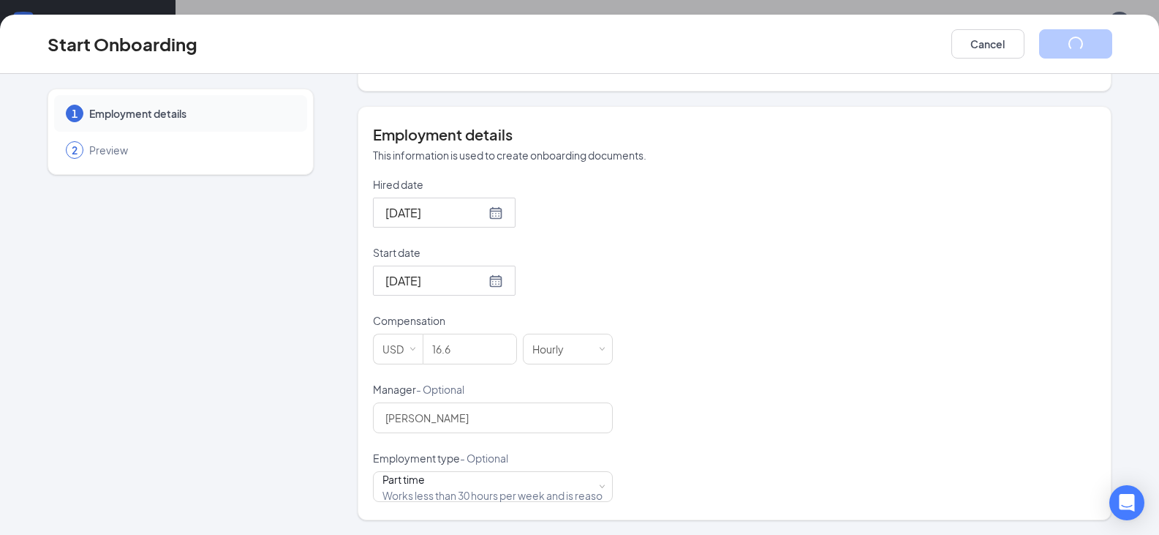
scroll to position [0, 0]
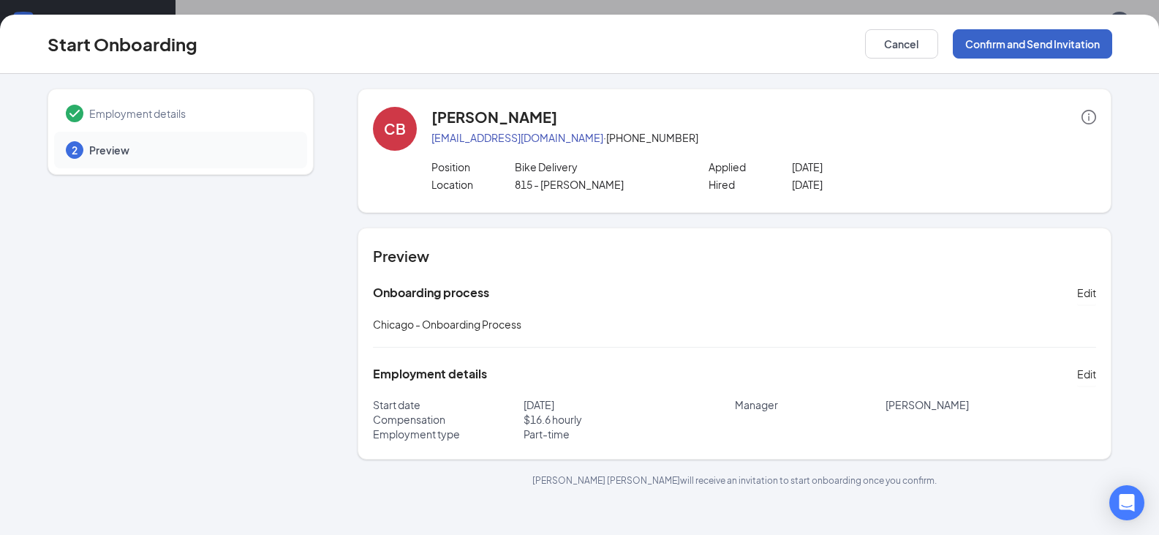
click at [1046, 42] on button "Confirm and Send Invitation" at bounding box center [1032, 43] width 159 height 29
